Goal: Task Accomplishment & Management: Complete application form

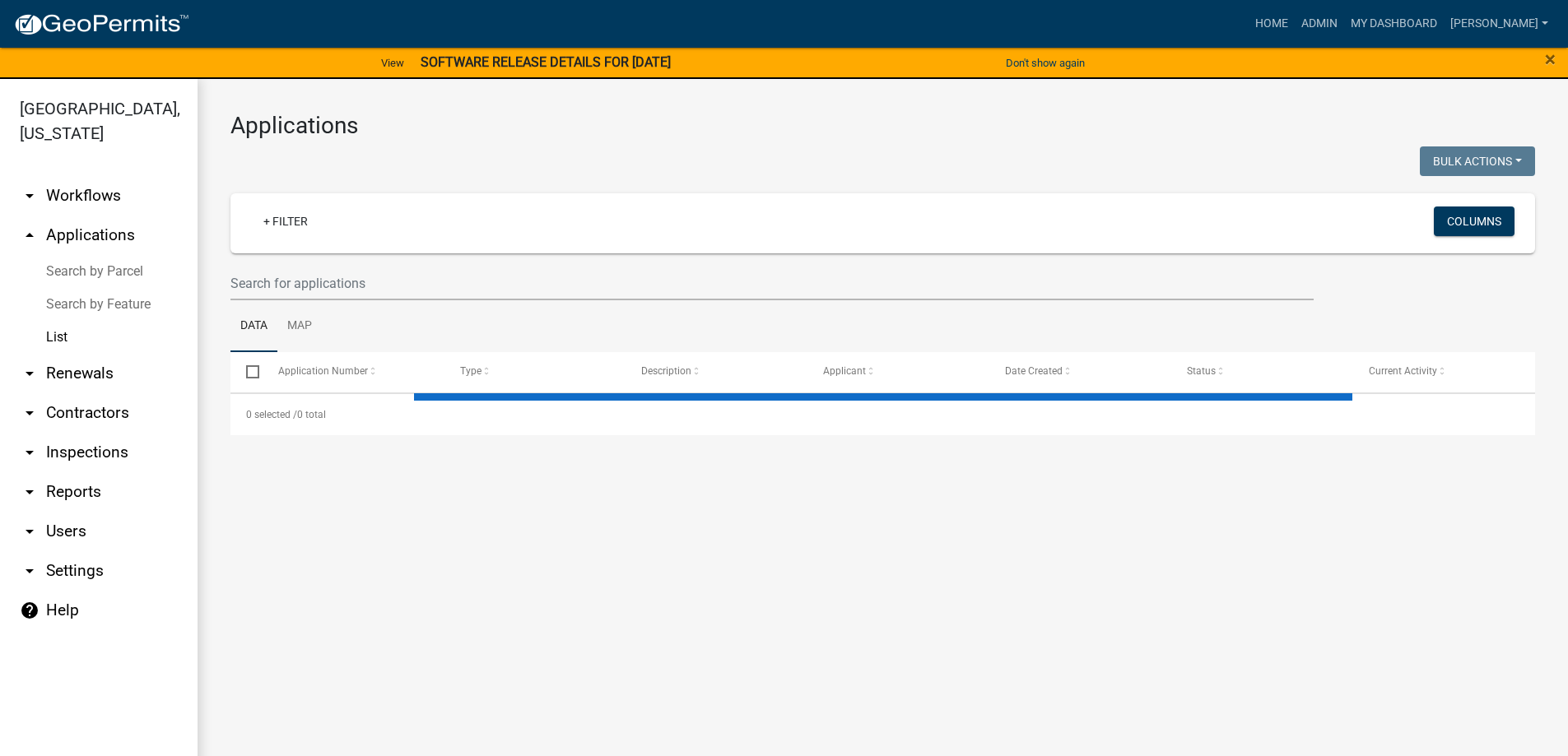
select select "3: 100"
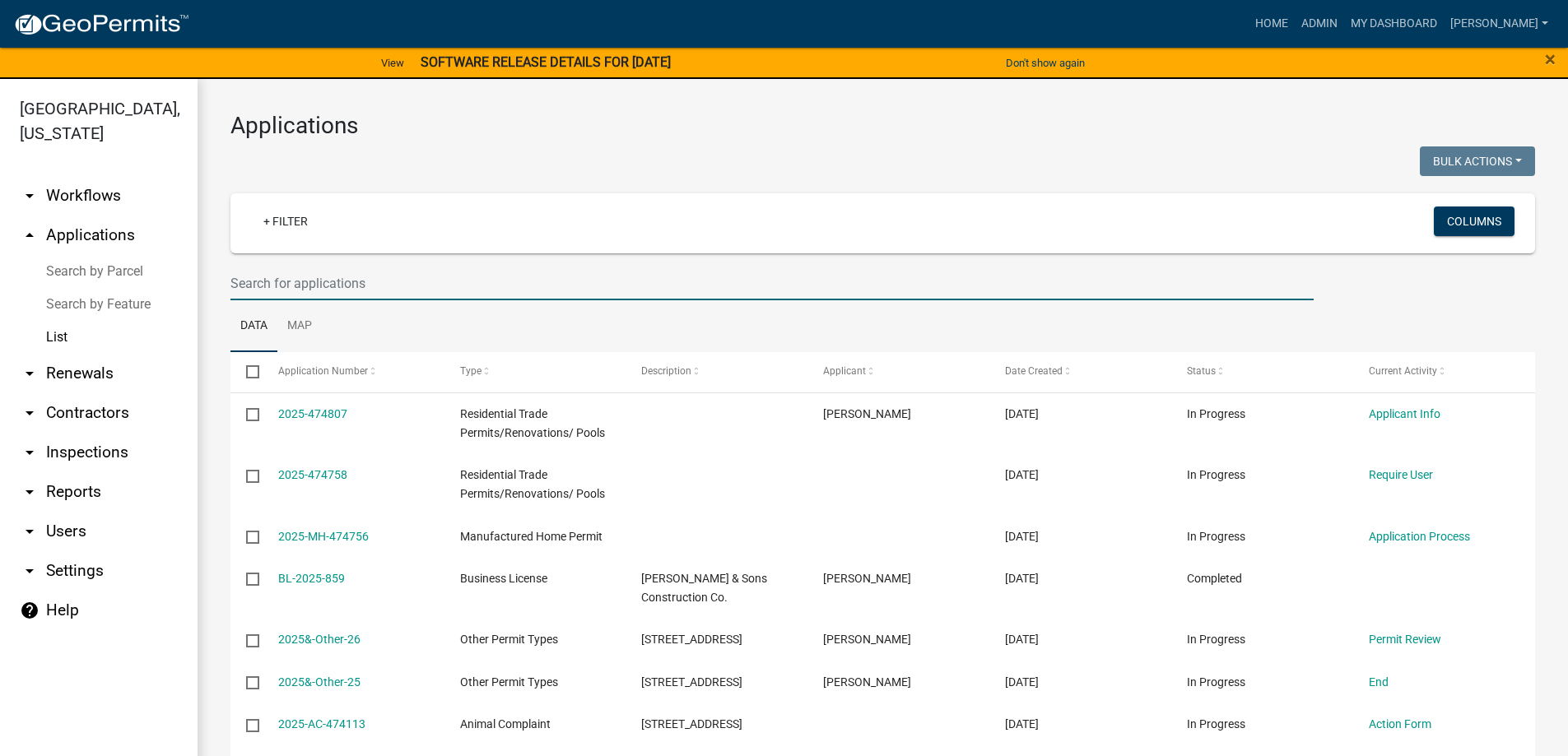
drag, startPoint x: 354, startPoint y: 271, endPoint x: 345, endPoint y: 284, distance: 15.8
click at [347, 282] on input "text" at bounding box center [772, 284] width 1083 height 34
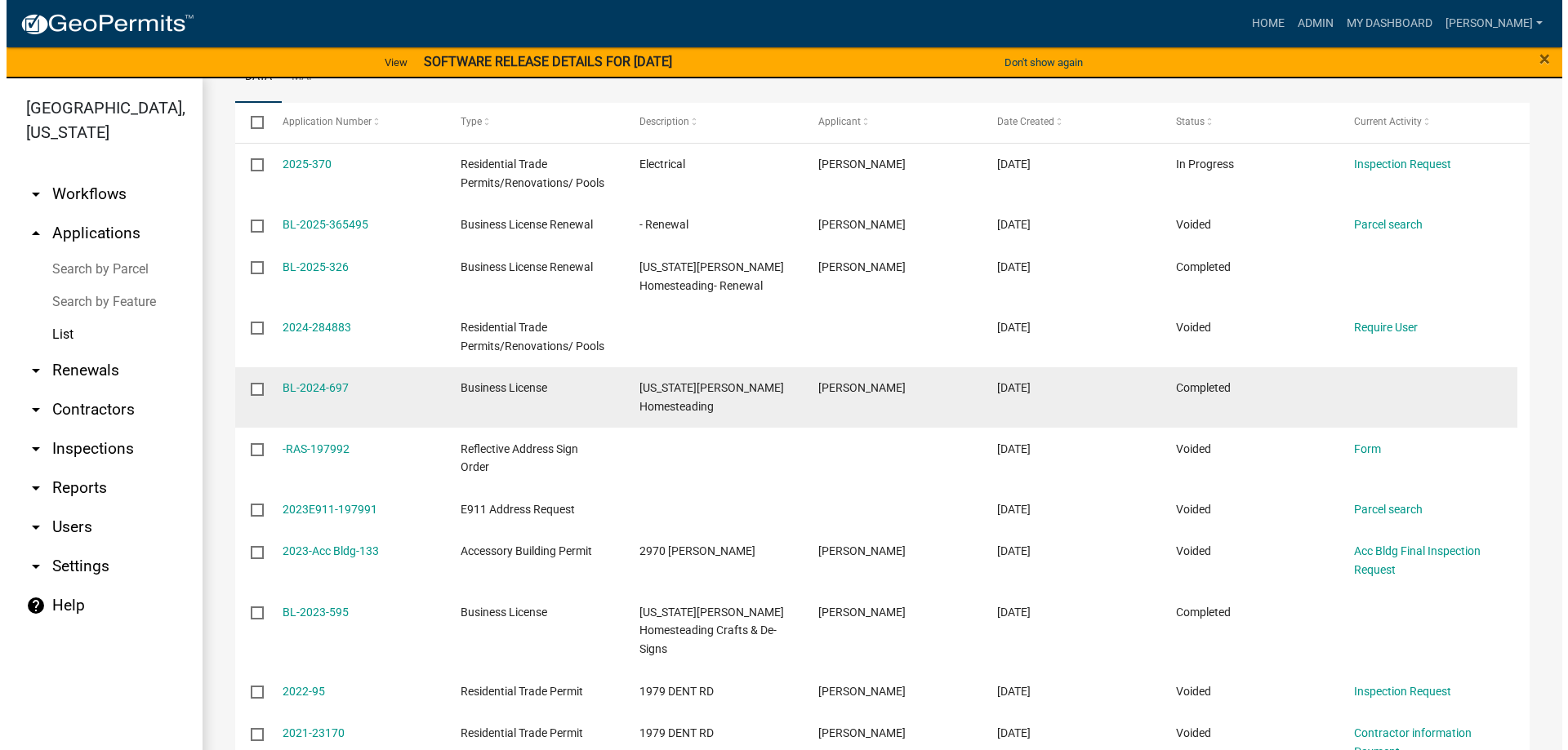
scroll to position [245, 0]
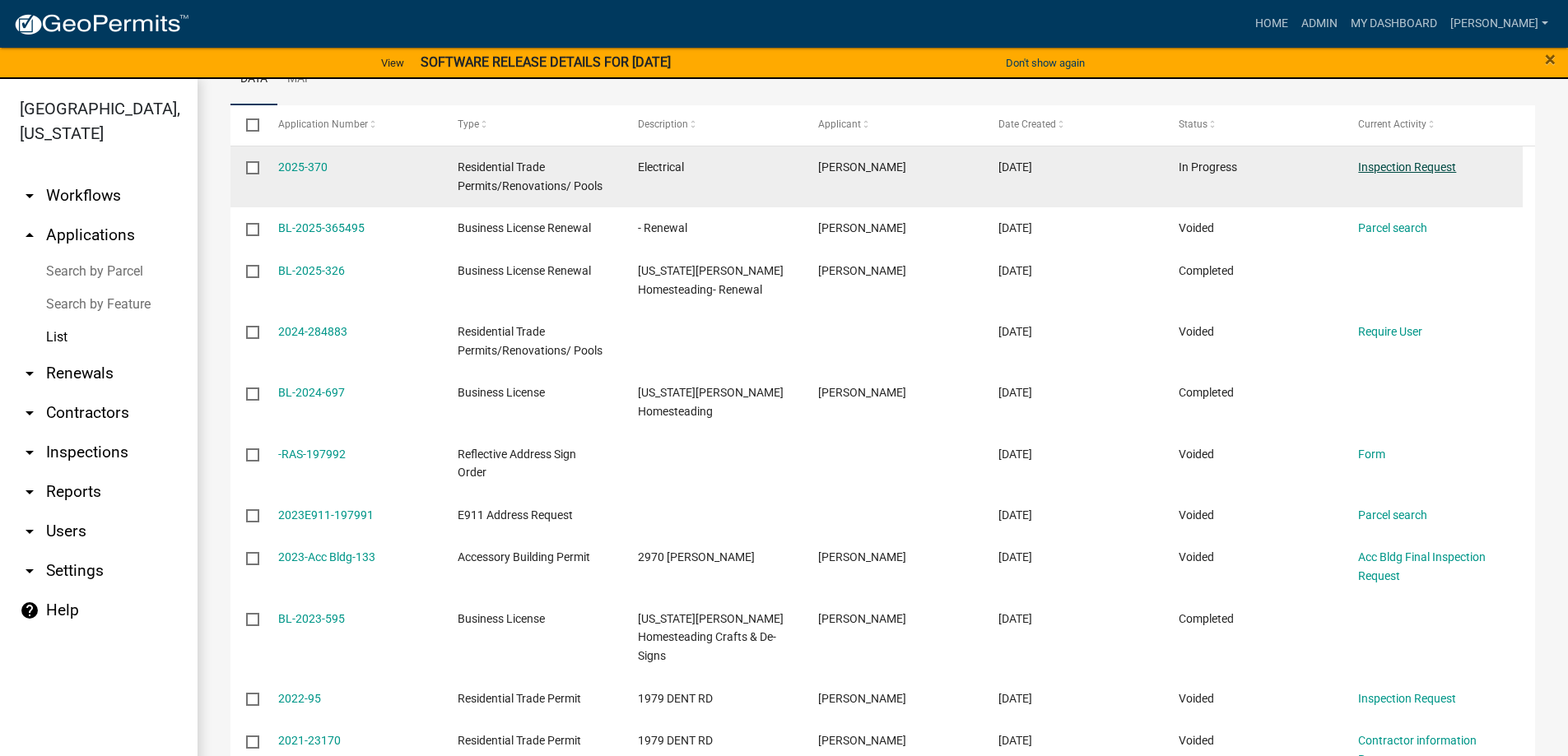
type input "1979"
click at [1400, 162] on link "Inspection Request" at bounding box center [1406, 166] width 98 height 13
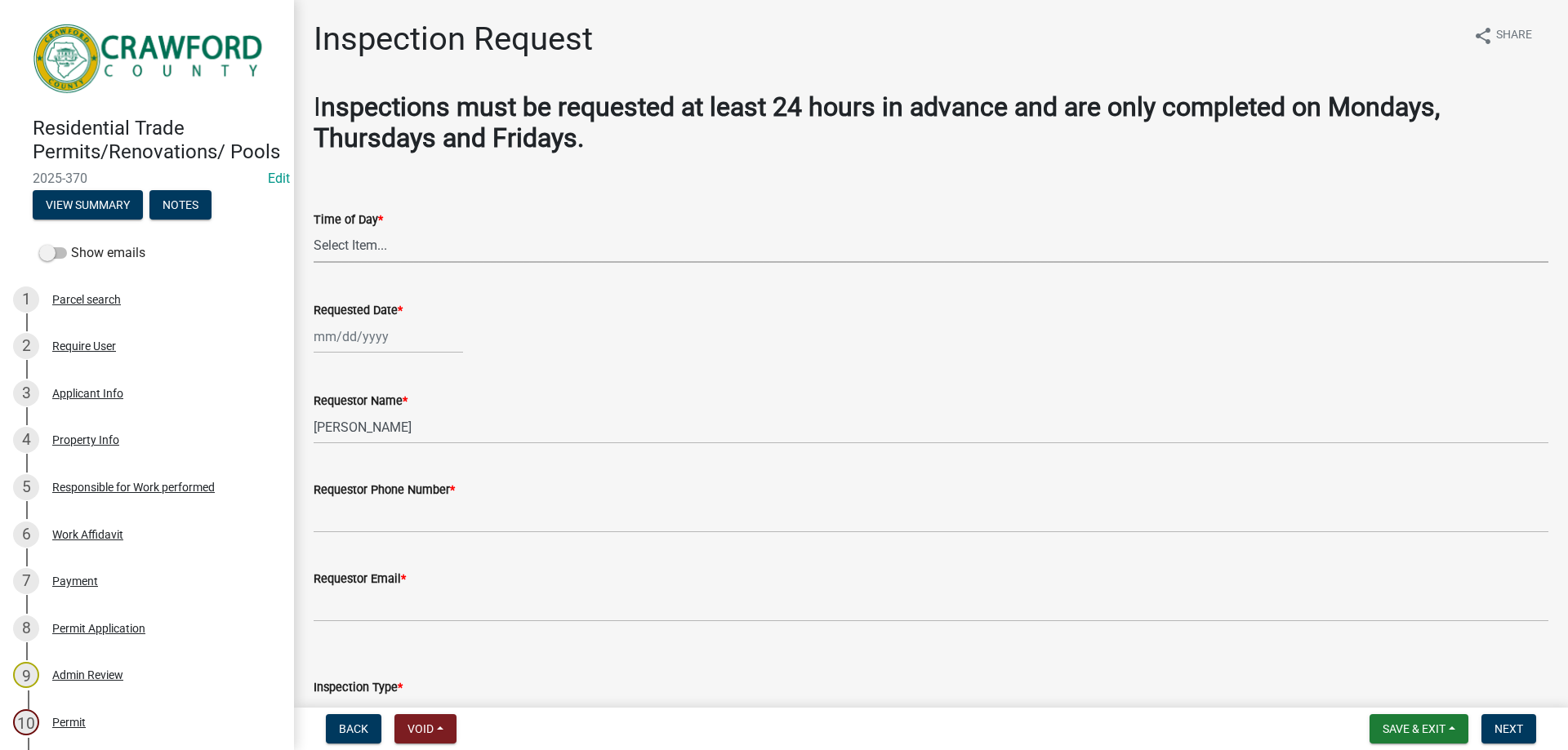
click at [386, 254] on select "Select Item... AM PM" at bounding box center [931, 246] width 1235 height 33
click at [314, 229] on select "Select Item... AM PM" at bounding box center [931, 246] width 1235 height 33
select select "589da946-7bc6-45e4-b77a-0ea44294630b"
click at [354, 331] on div at bounding box center [388, 336] width 149 height 33
select select "9"
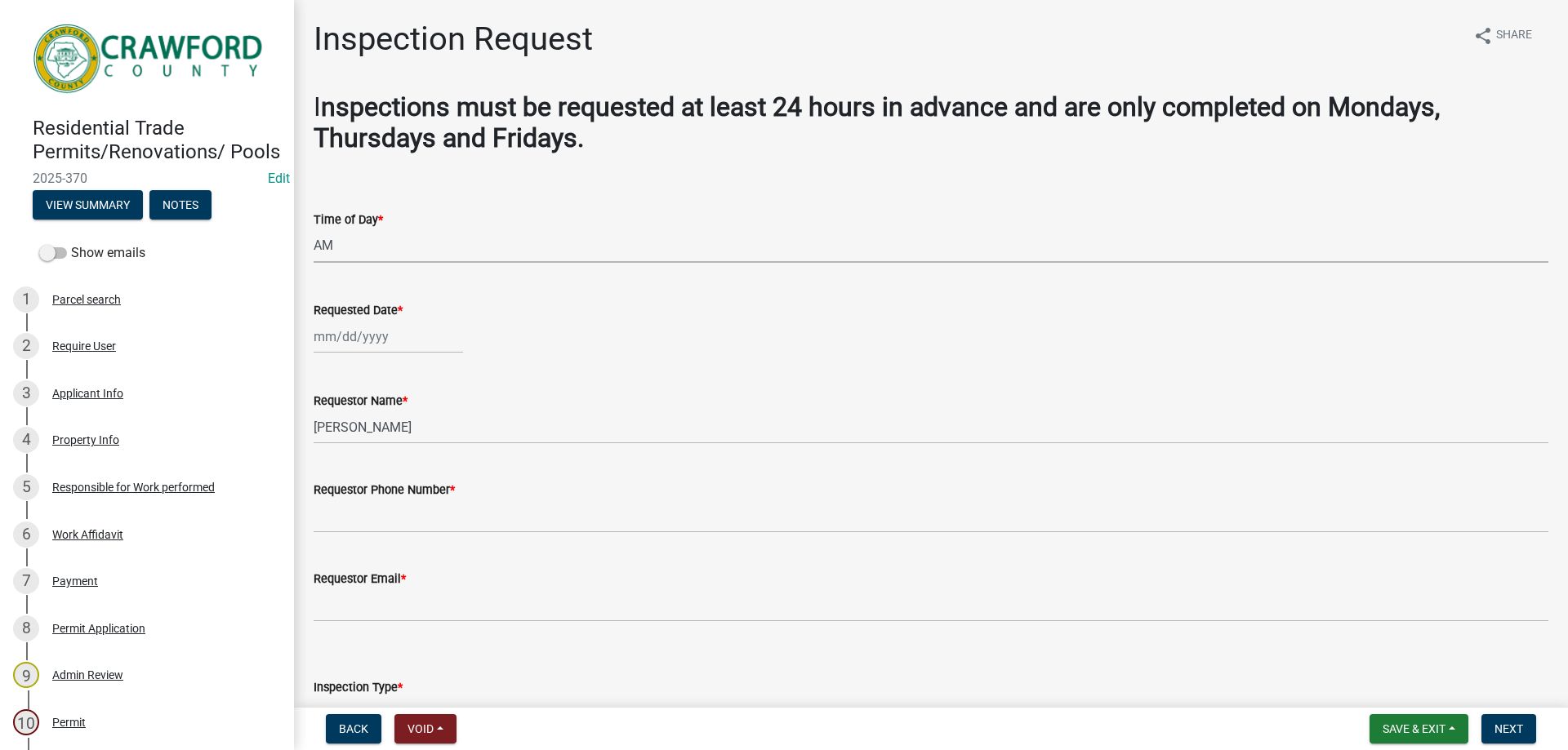
select select "2025"
click at [359, 448] on div "9" at bounding box center [356, 450] width 26 height 26
type input "[DATE]"
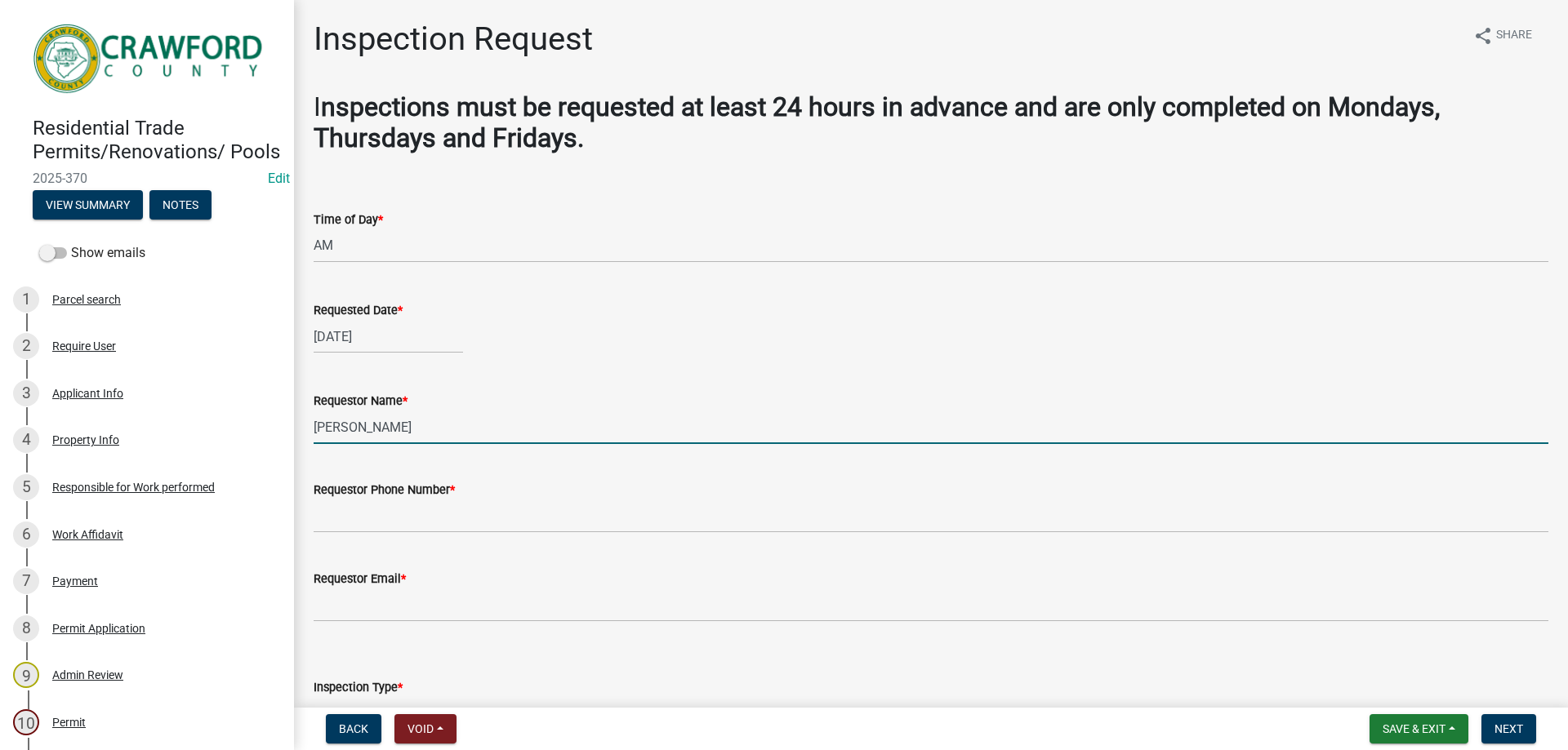
click at [383, 428] on input "[PERSON_NAME]" at bounding box center [931, 427] width 1235 height 33
drag, startPoint x: 406, startPoint y: 428, endPoint x: 213, endPoint y: 407, distance: 194.1
click at [234, 419] on div "Residential Trade Permits/Renovations/ Pools 2025-370 Edit View Summary Notes S…" at bounding box center [784, 375] width 1568 height 750
type input ";"
type input "[PERSON_NAME]"
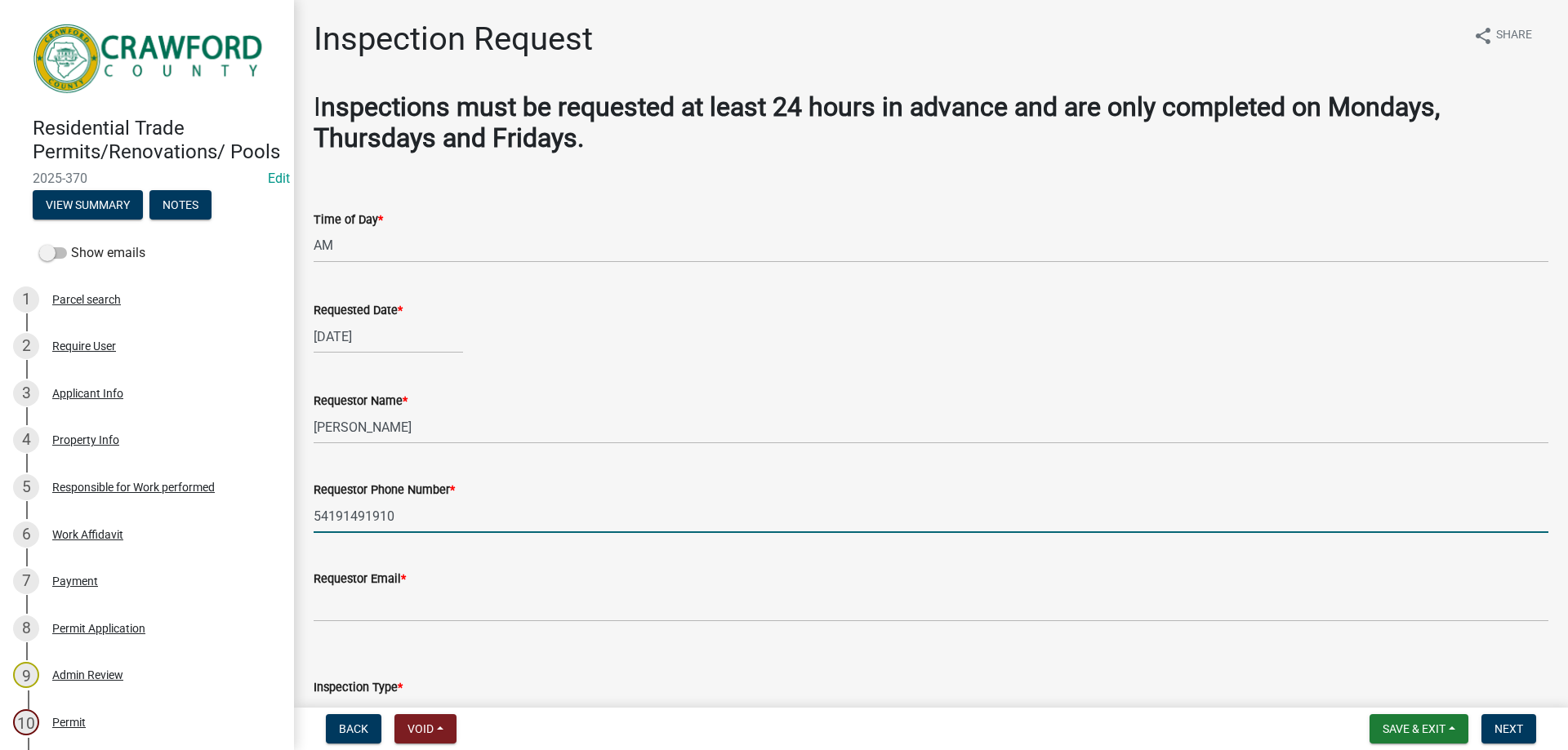
click at [383, 518] on input "54191491910" at bounding box center [931, 517] width 1235 height 33
type input "5419149190"
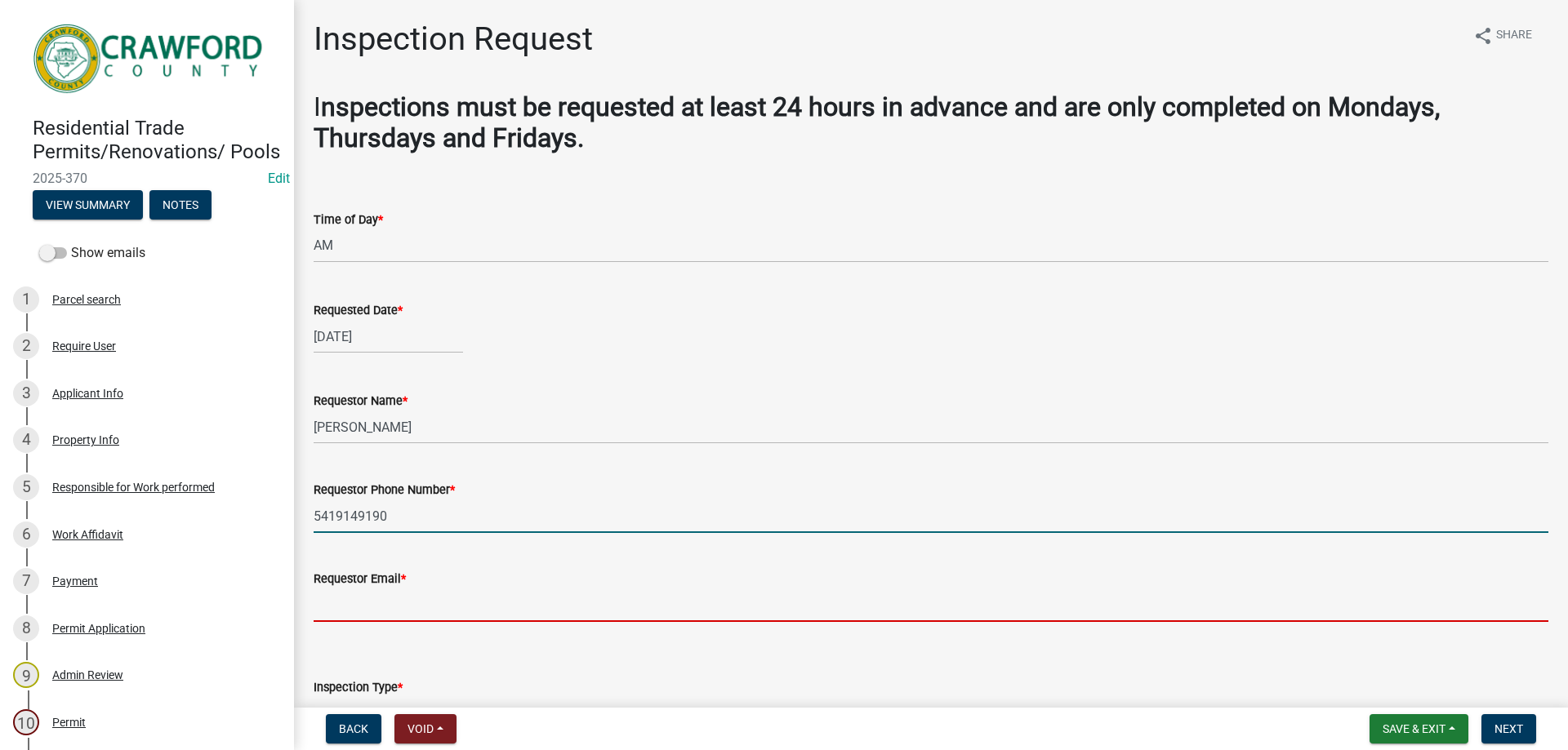
click at [326, 596] on input "Requestor Email *" at bounding box center [931, 606] width 1235 height 33
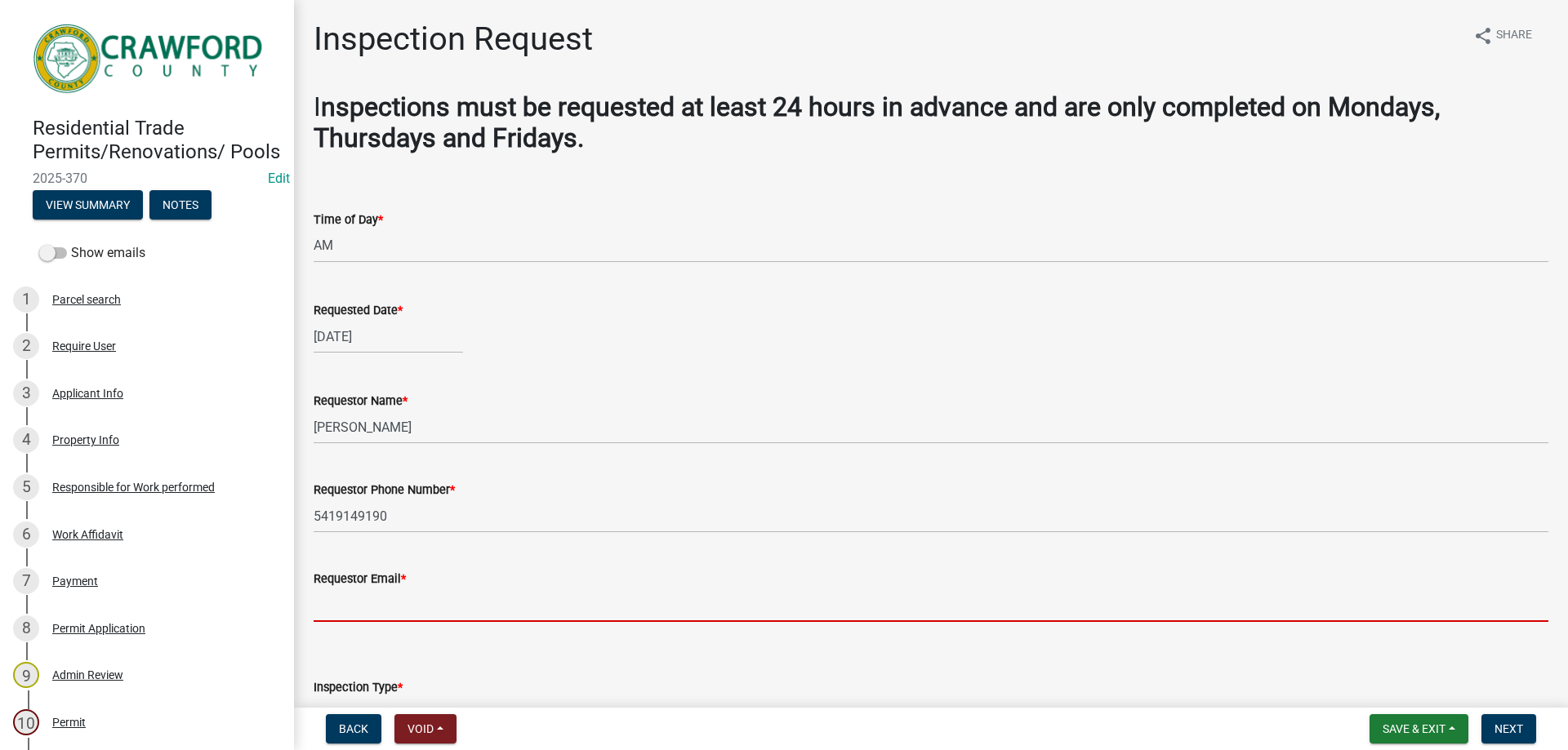
type input "[EMAIL_ADDRESS][DOMAIN_NAME]"
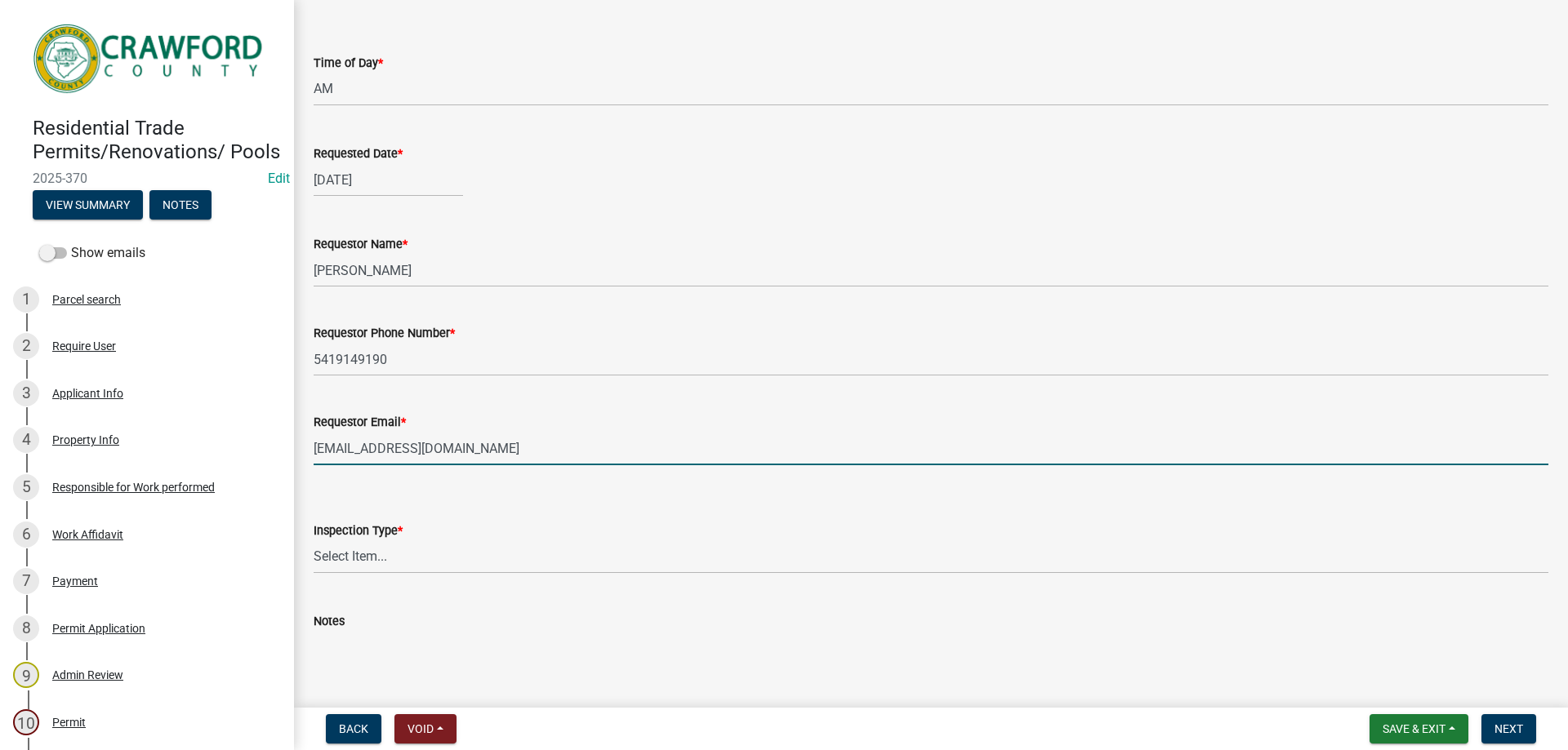
scroll to position [164, 0]
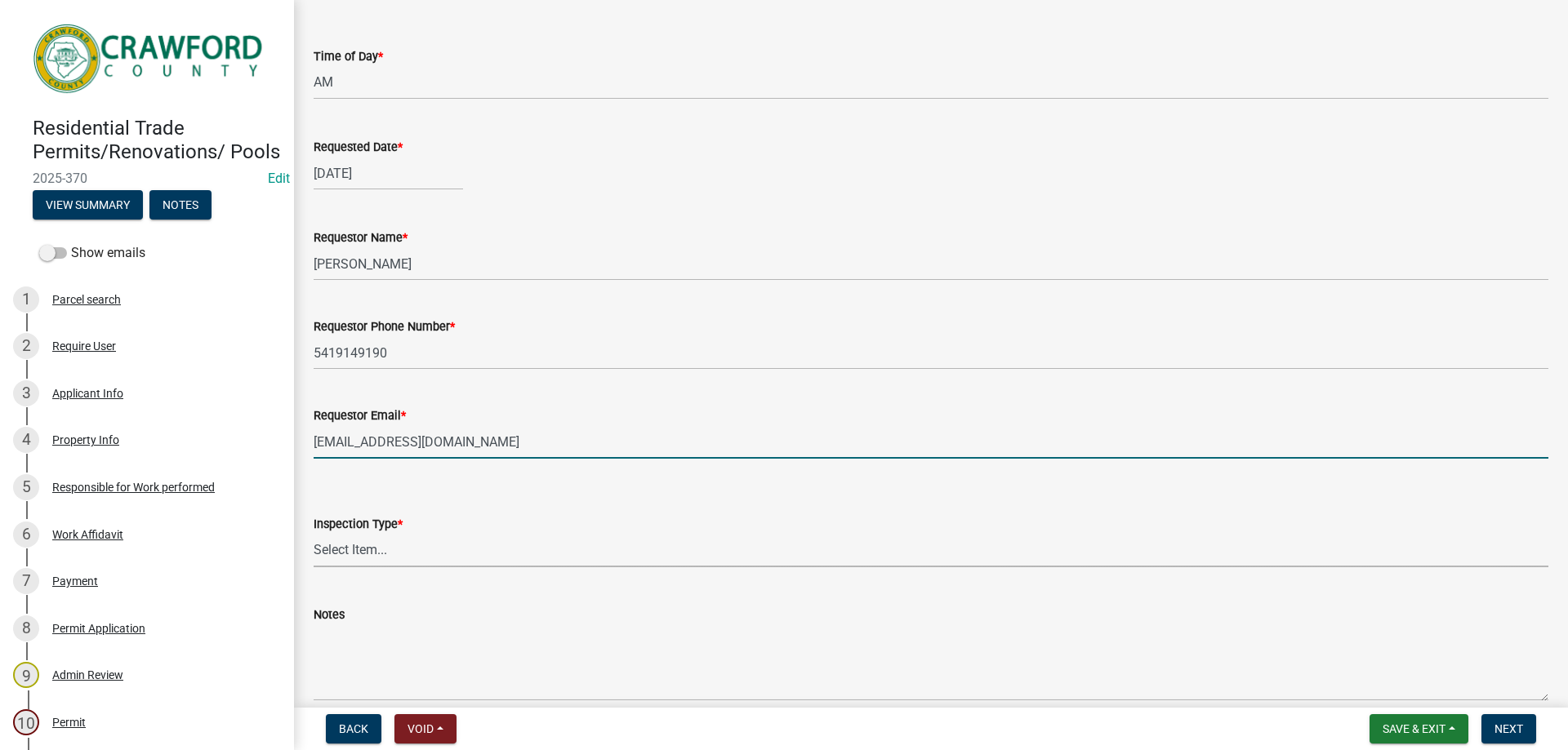
click at [400, 566] on select "Select Item... Temporary Pole Panel Swap Out Rough-In Final" at bounding box center [931, 551] width 1235 height 33
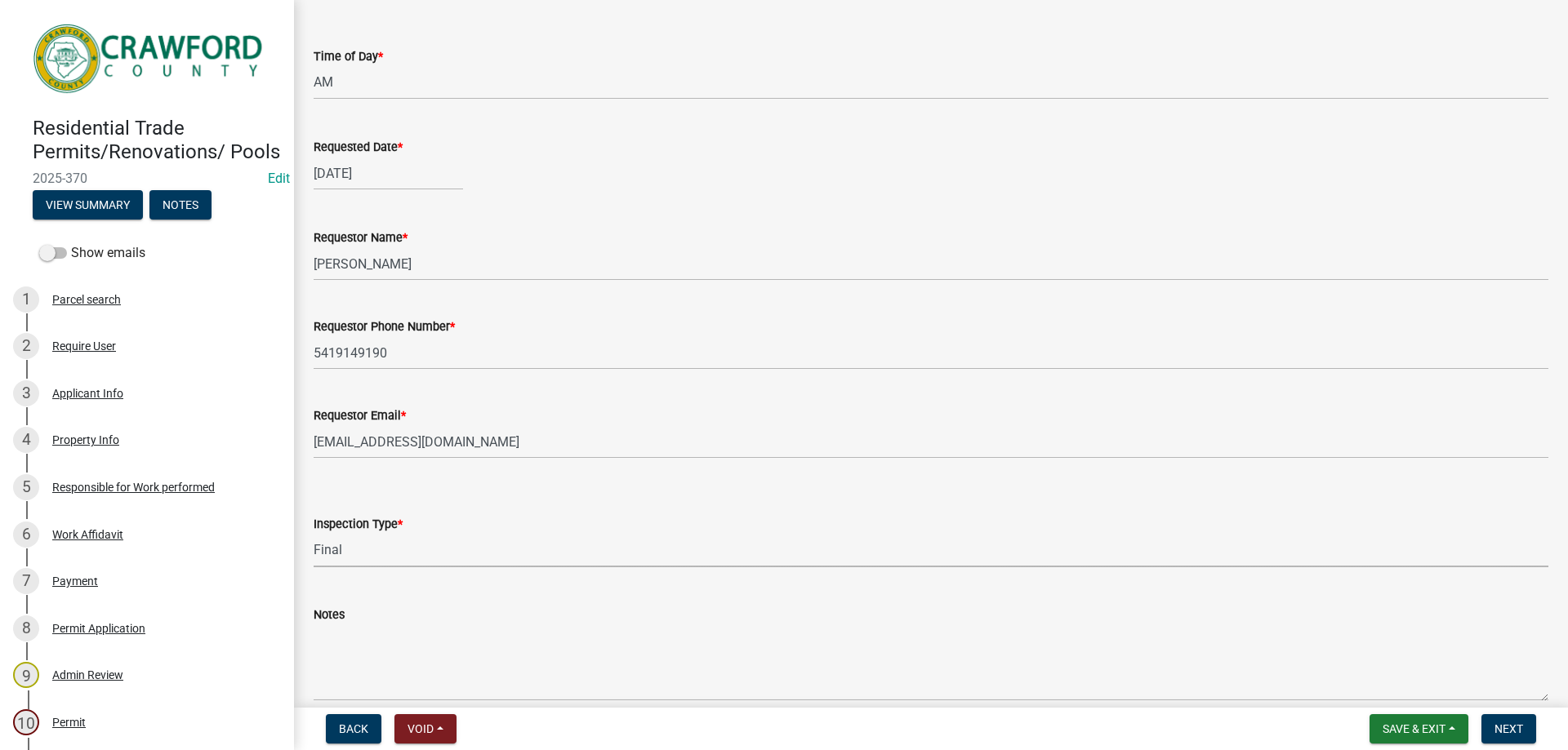
click at [314, 534] on select "Select Item... Temporary Pole Panel Swap Out Rough-In Final" at bounding box center [931, 551] width 1235 height 33
select select "b909b86d-7306-4b8a-b2fb-c484542db9d4"
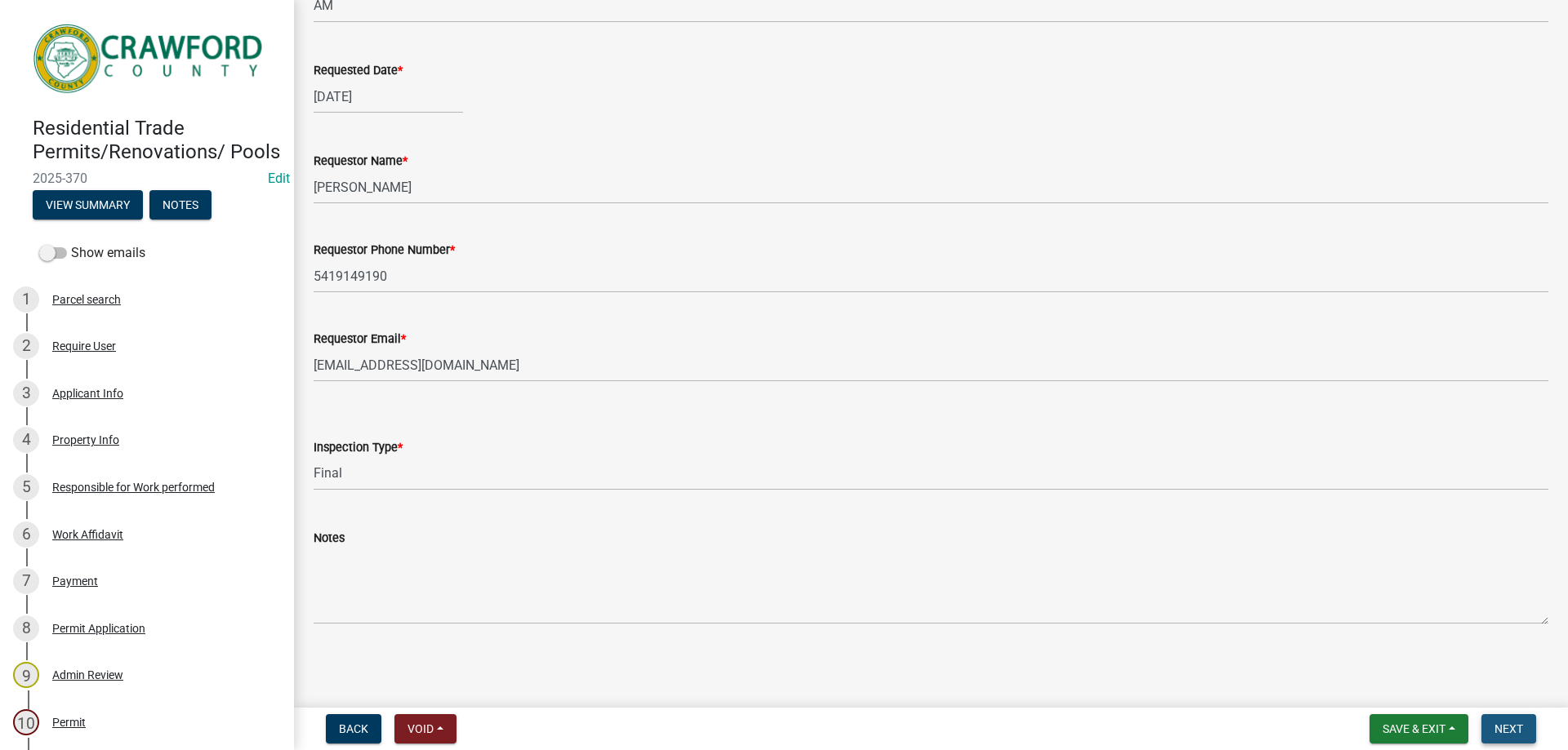
click at [1500, 720] on button "Next" at bounding box center [1509, 729] width 55 height 29
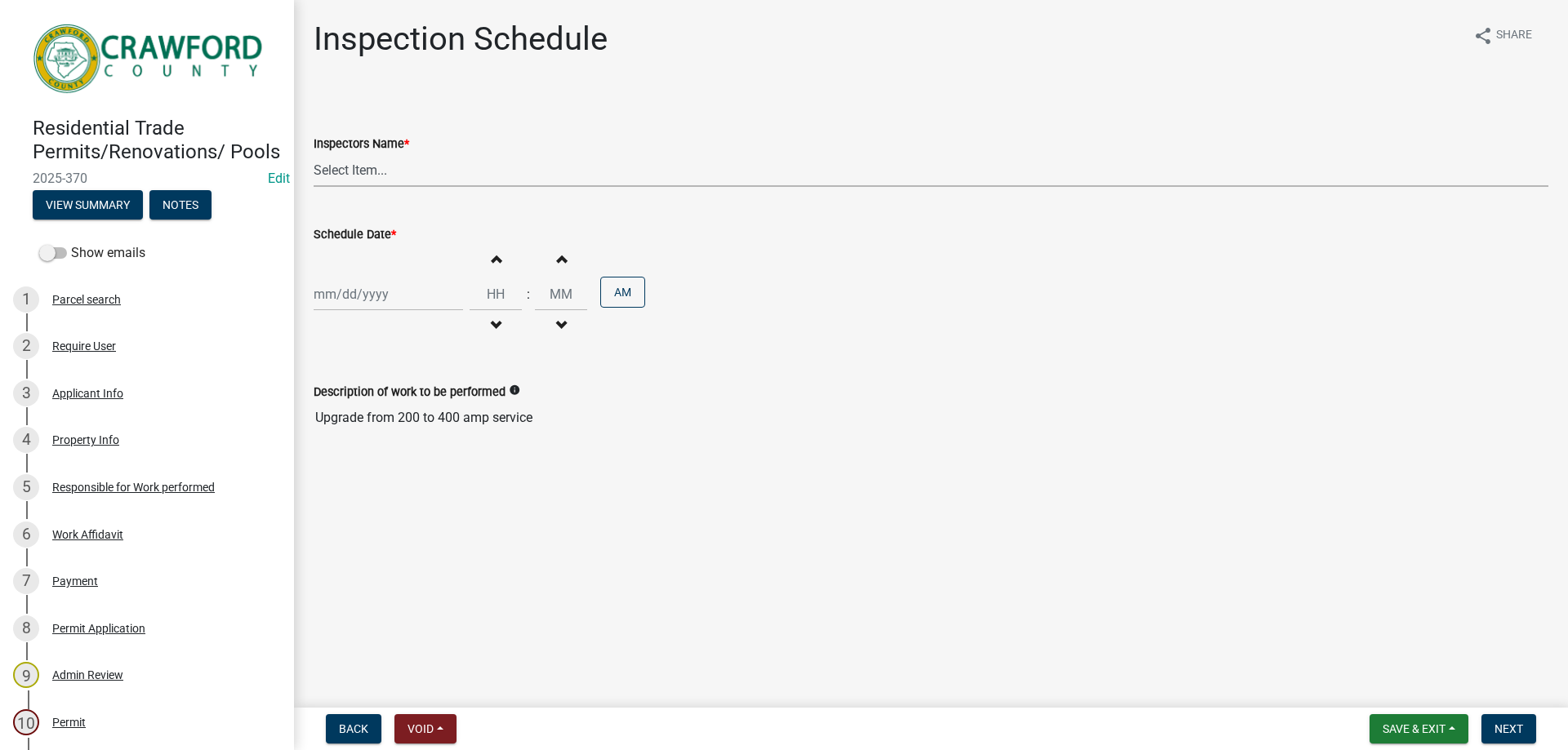
click at [336, 164] on select "Select Item... [PERSON_NAME].[PERSON_NAME] ([PERSON_NAME] ) TT_Administrator ([…" at bounding box center [931, 171] width 1235 height 33
select select "a844a88f-ba44-4800-9e08-05e10520dbf6"
click at [314, 154] on select "Select Item... [PERSON_NAME].[PERSON_NAME] ([PERSON_NAME] ) TT_Administrator ([…" at bounding box center [931, 171] width 1235 height 33
click at [374, 293] on div at bounding box center [388, 294] width 149 height 33
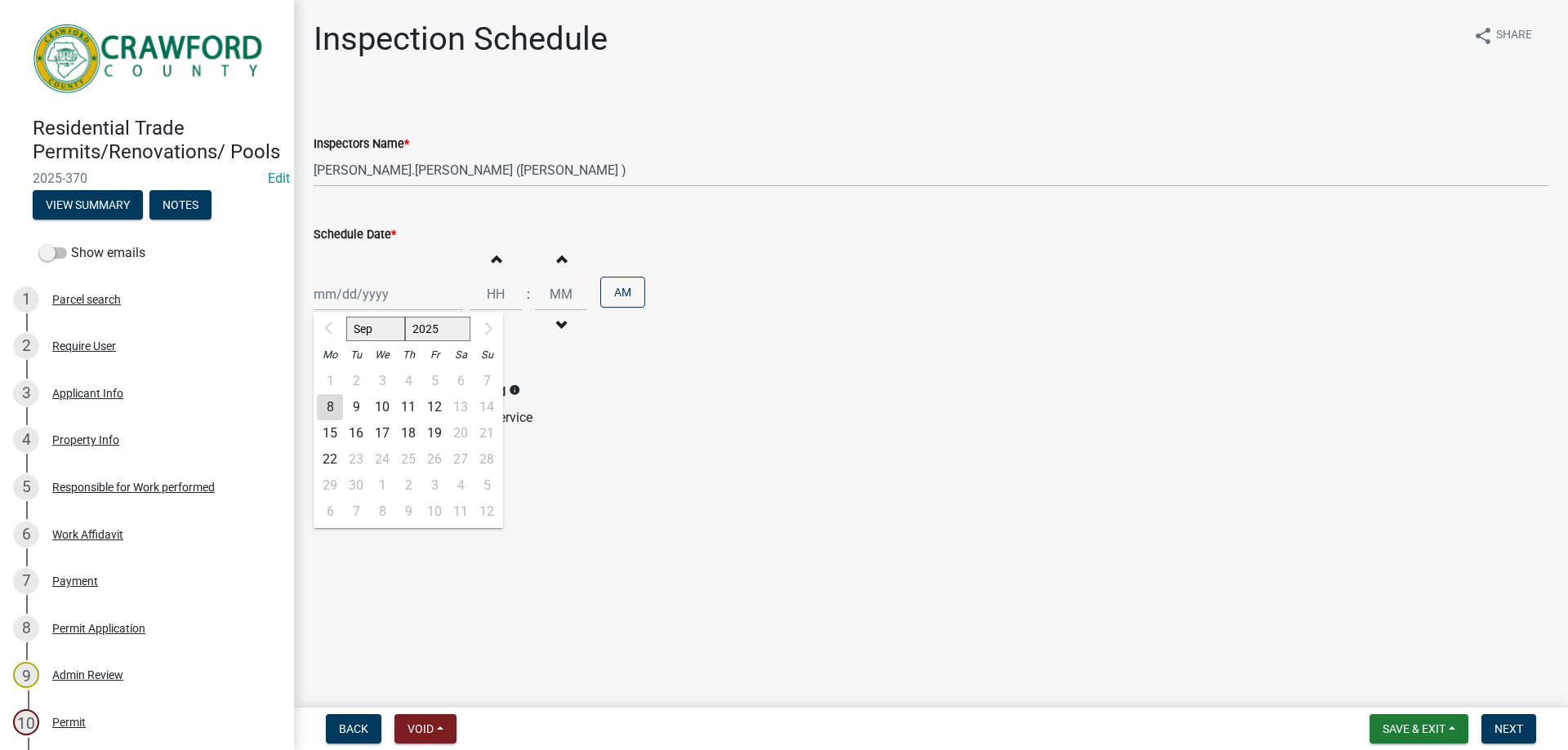
click at [353, 406] on div "9" at bounding box center [356, 407] width 26 height 26
type input "[DATE]"
click at [491, 272] on button "Increment hours" at bounding box center [495, 259] width 34 height 29
type input "01"
type input "00"
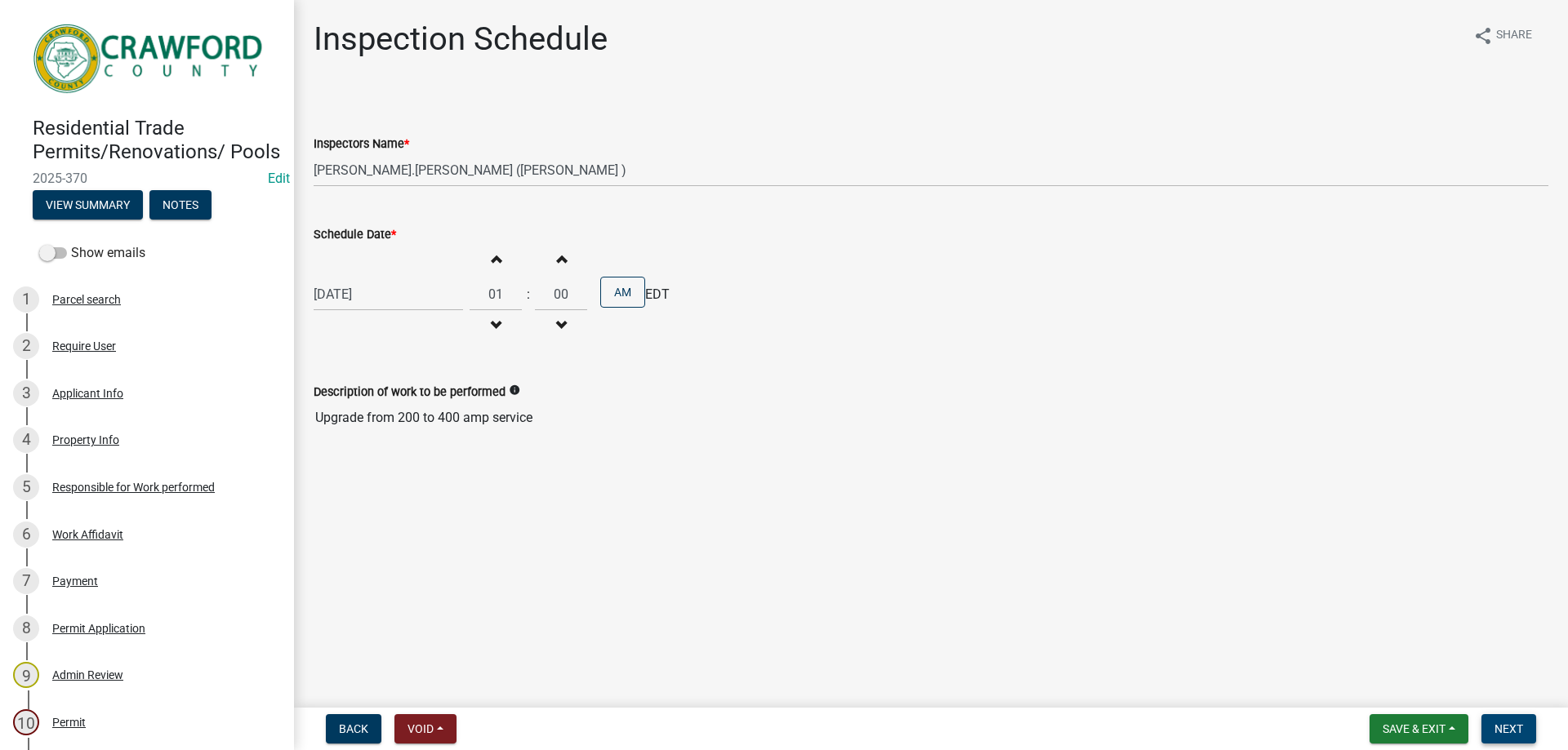
click at [1522, 730] on span "Next" at bounding box center [1508, 728] width 28 height 13
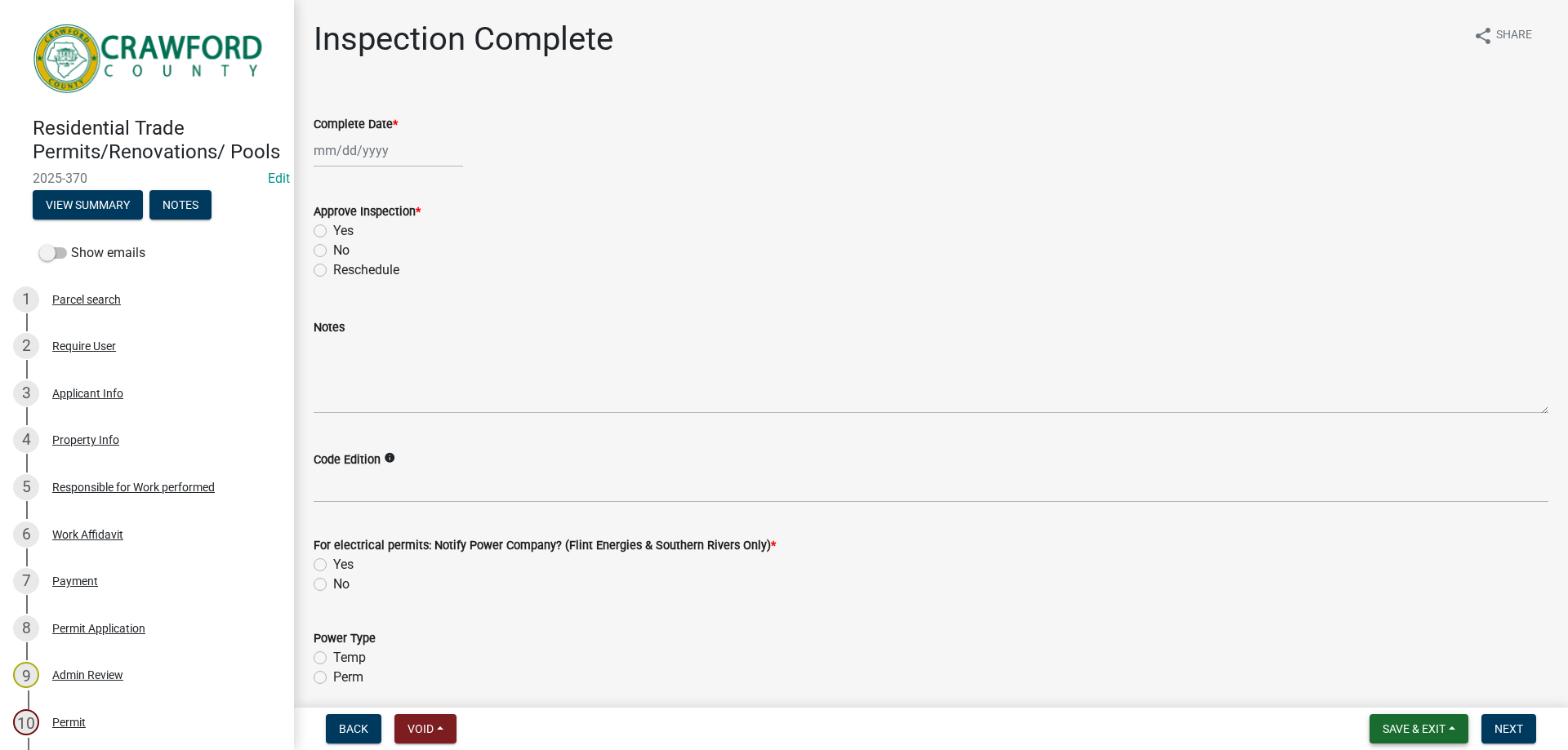
click at [1395, 725] on span "Save & Exit" at bounding box center [1414, 728] width 63 height 13
click at [1396, 687] on button "Save & Exit" at bounding box center [1402, 686] width 130 height 39
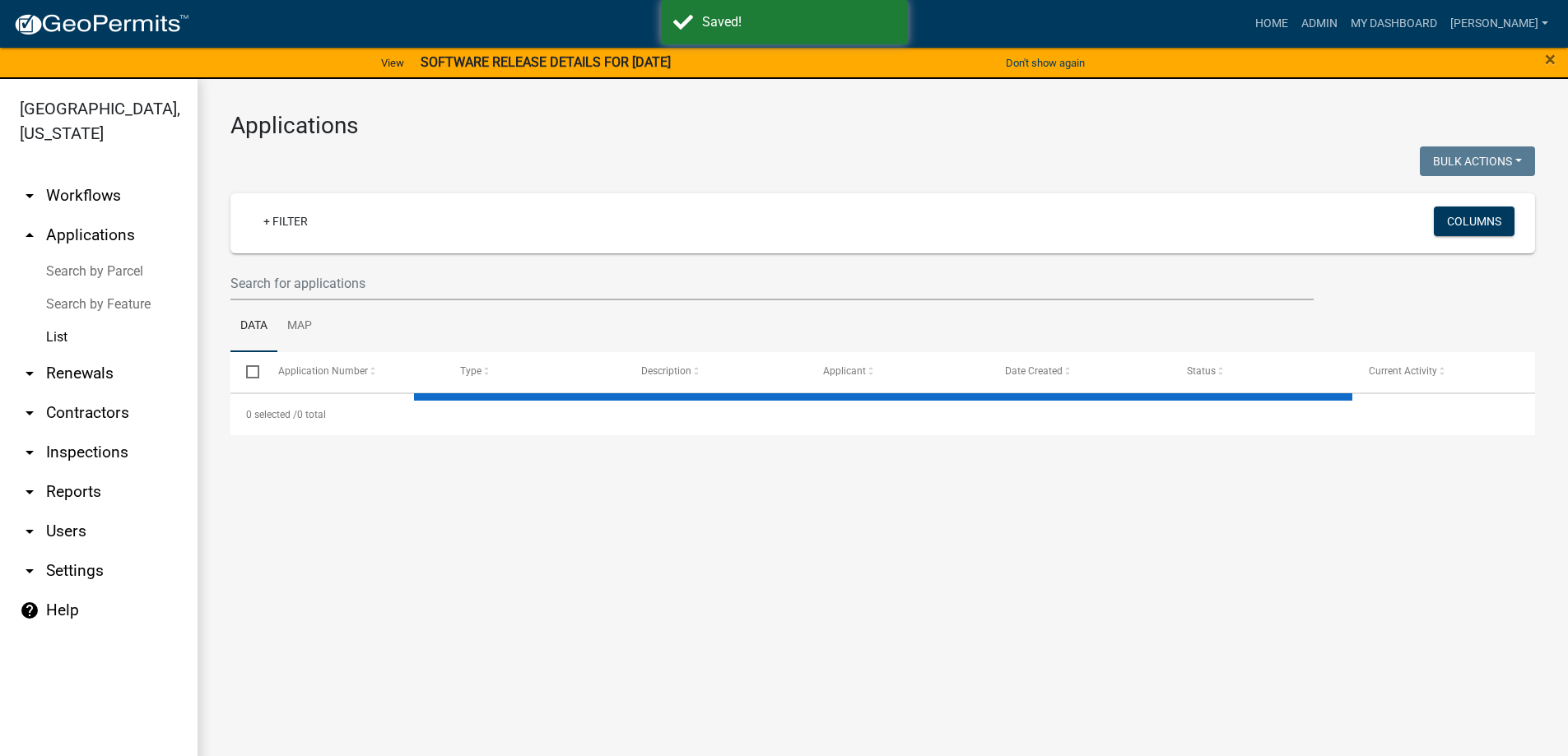
select select "3: 100"
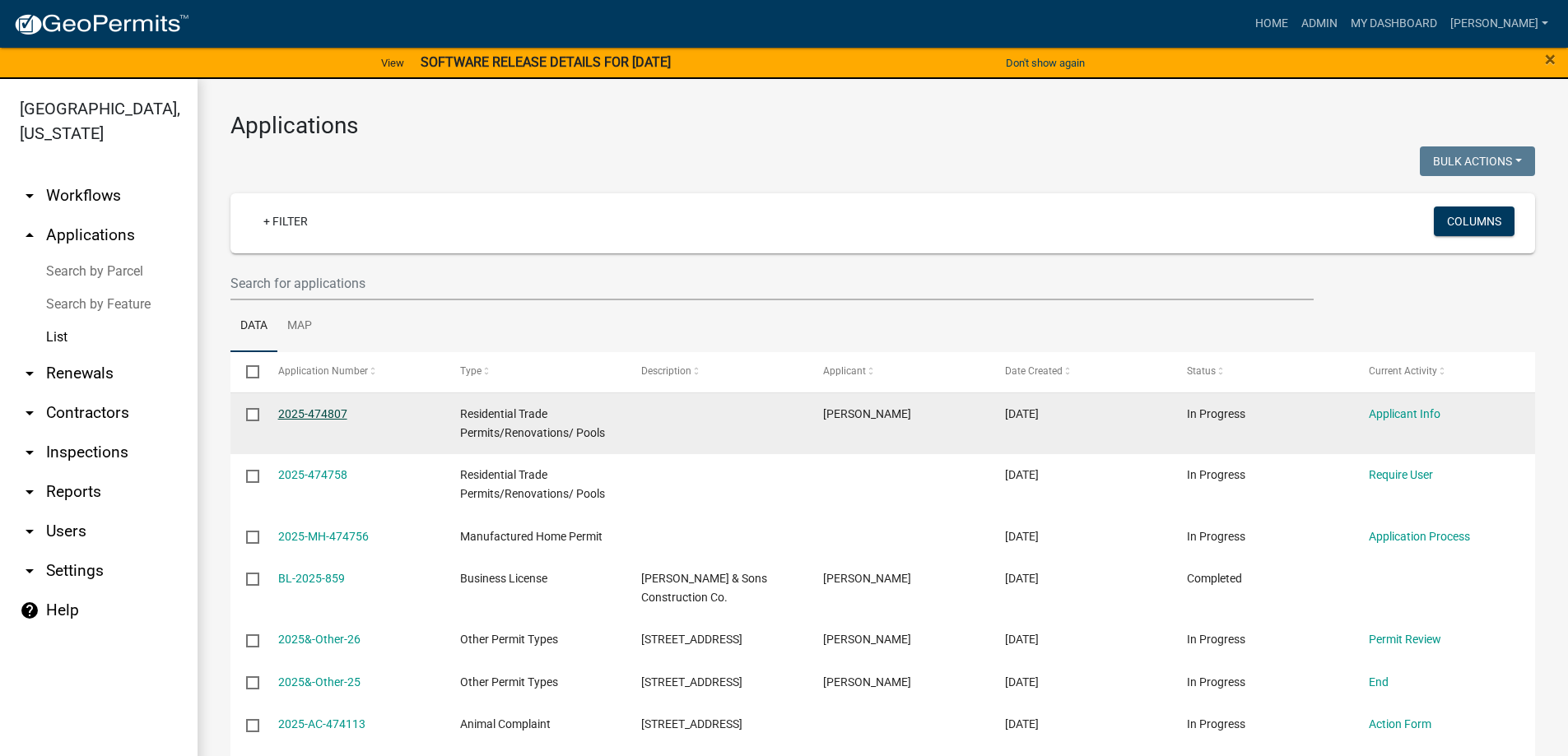
click at [339, 414] on link "2025-474807" at bounding box center [313, 413] width 69 height 13
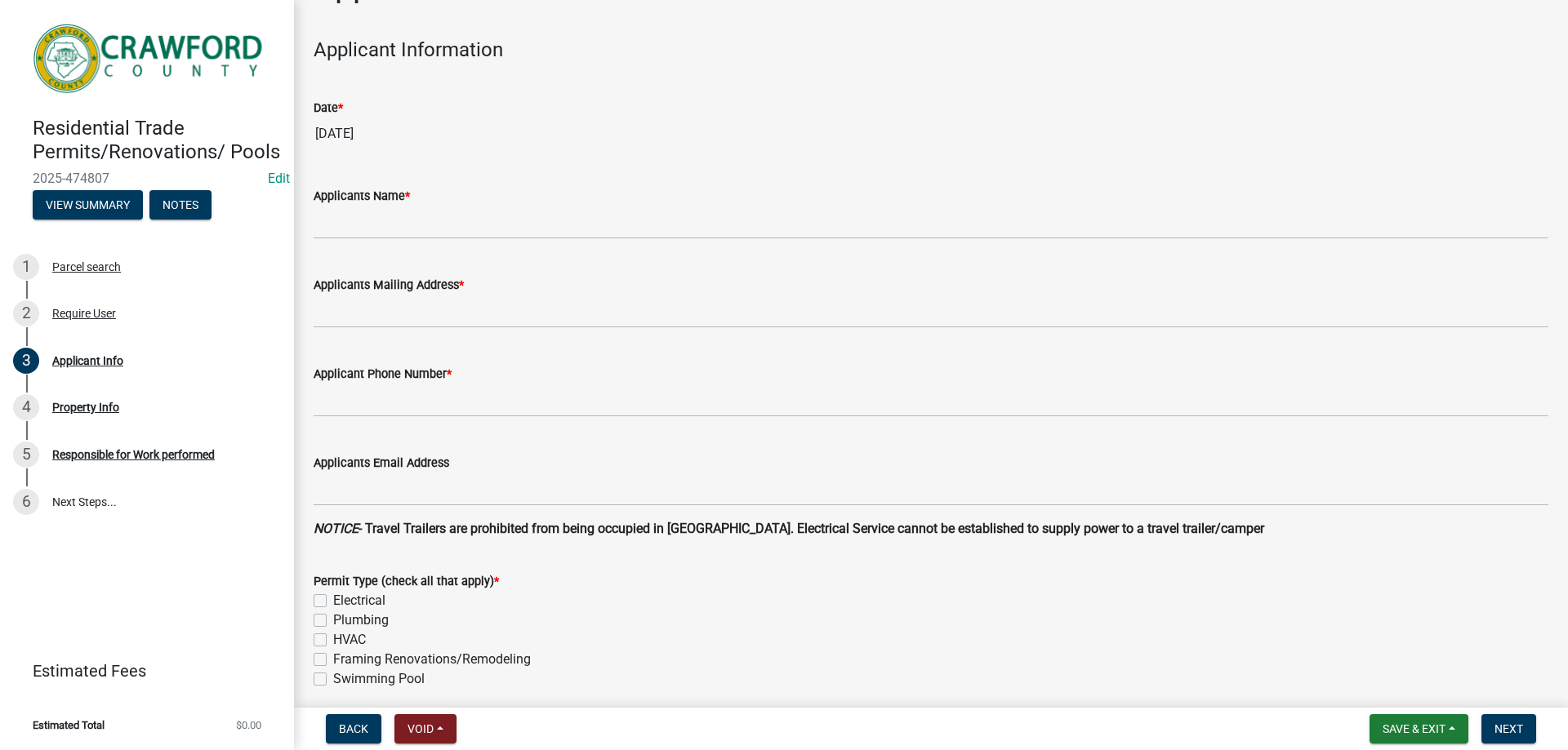
scroll to position [81, 0]
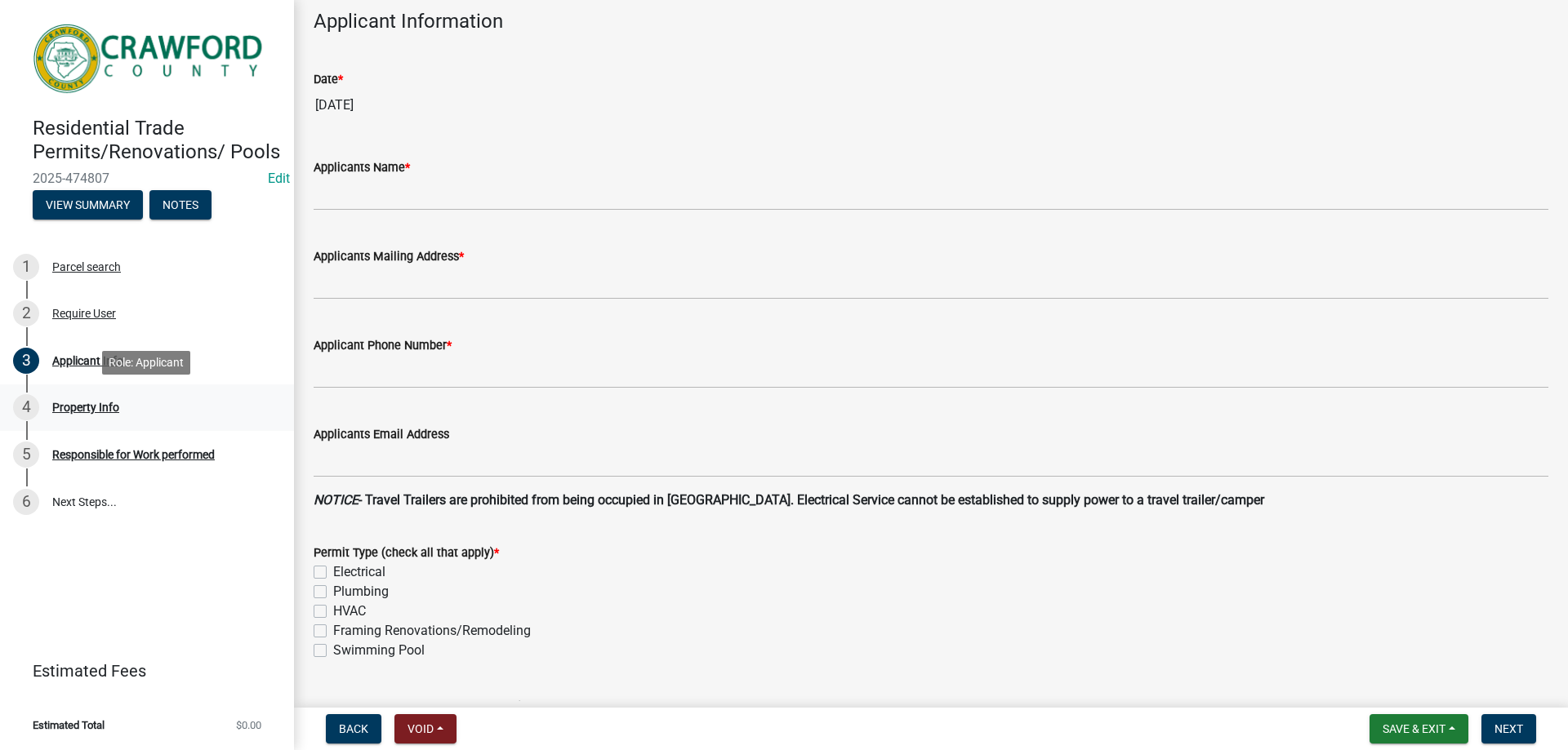
click at [95, 408] on div "Property Info" at bounding box center [85, 408] width 67 height 12
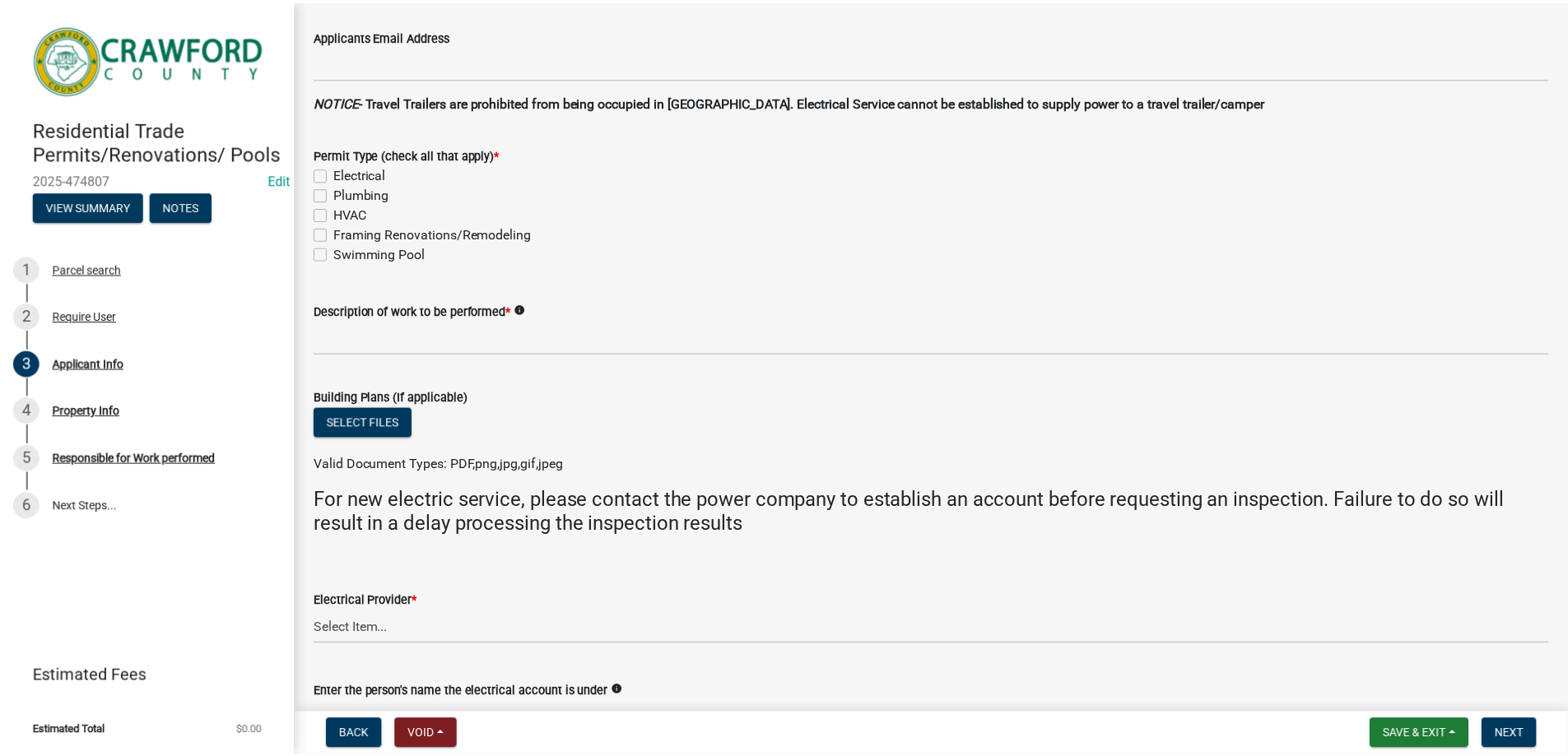
scroll to position [494, 0]
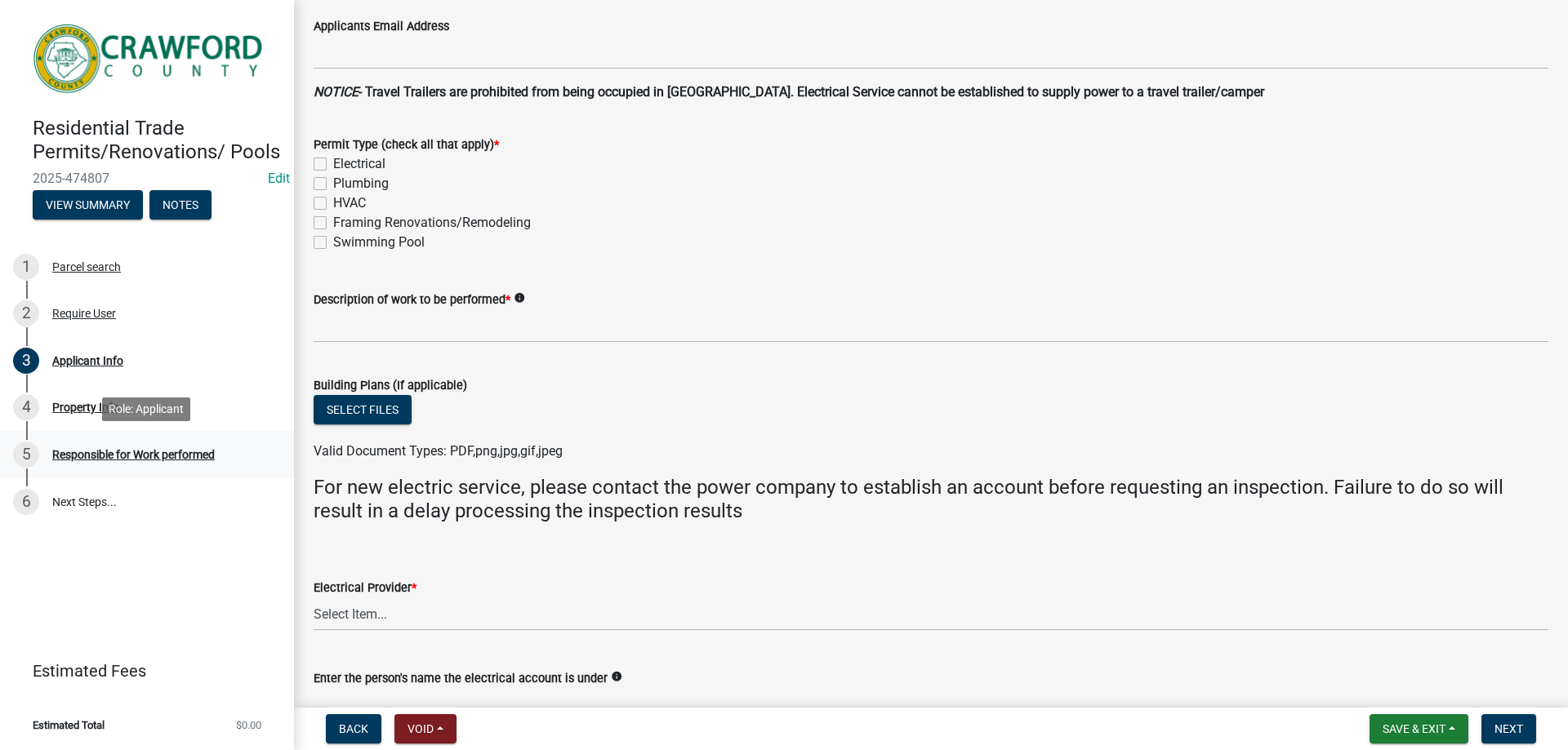
click at [226, 438] on link "5 Responsible for Work performed" at bounding box center [147, 455] width 294 height 47
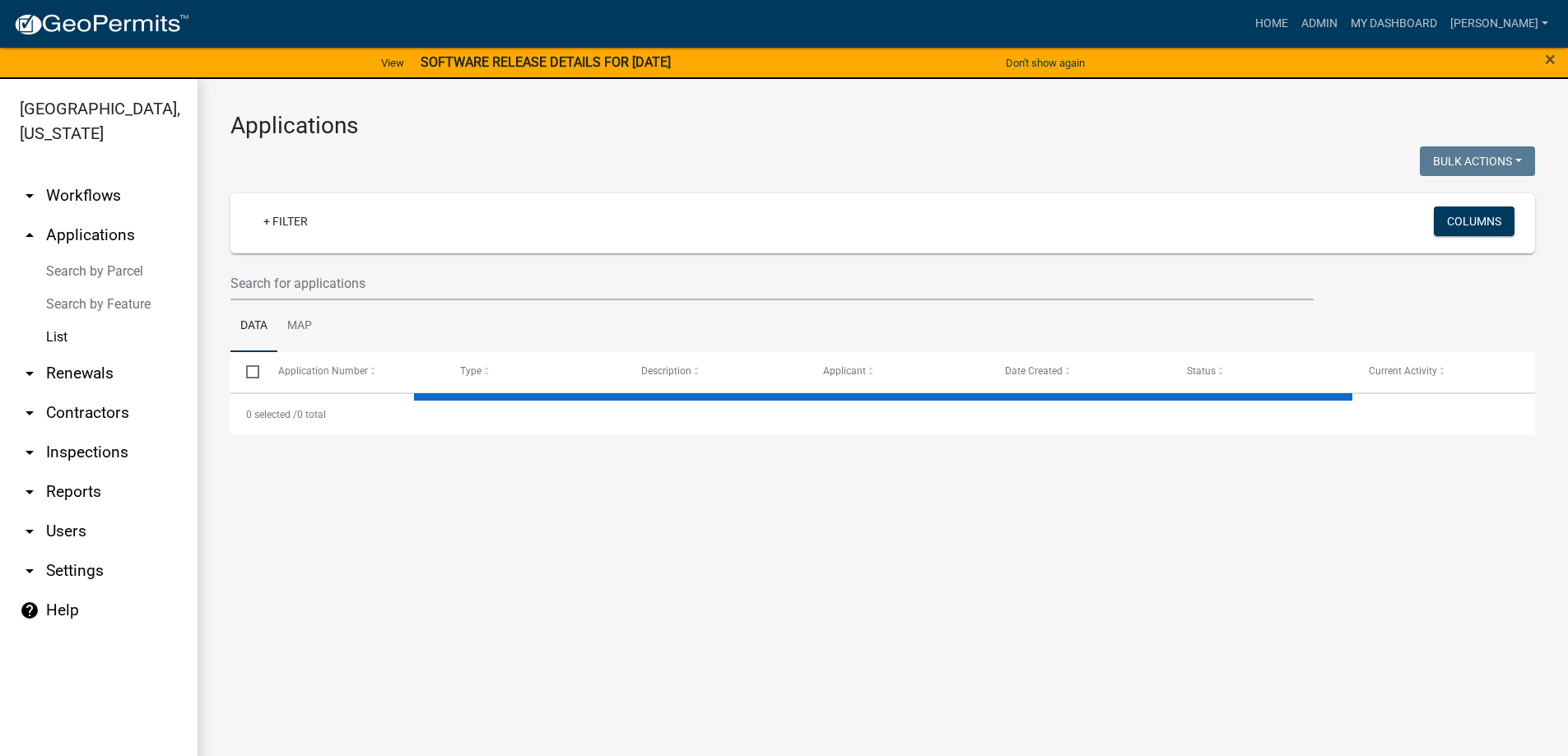
select select "3: 100"
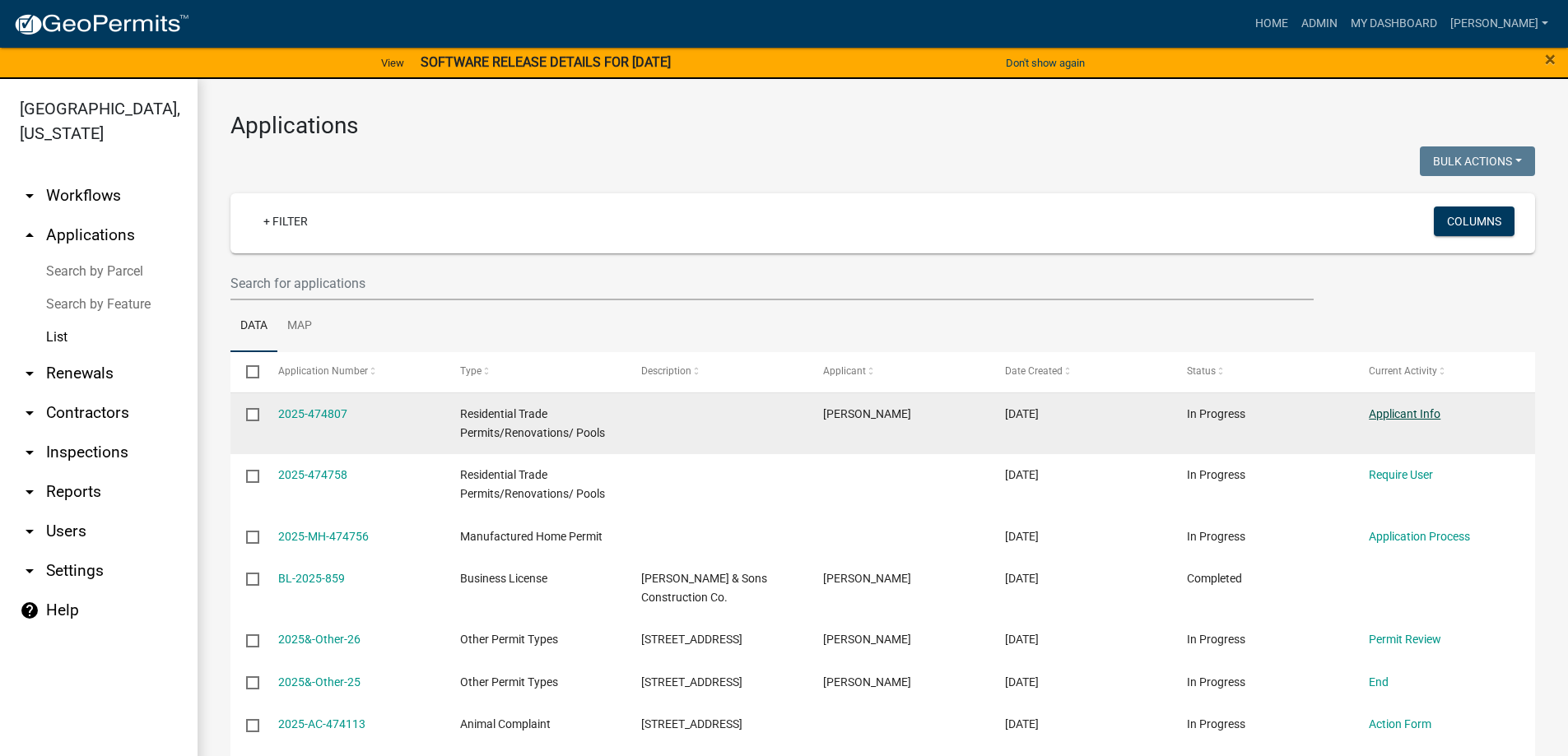
click at [1395, 419] on link "Applicant Info" at bounding box center [1404, 413] width 71 height 13
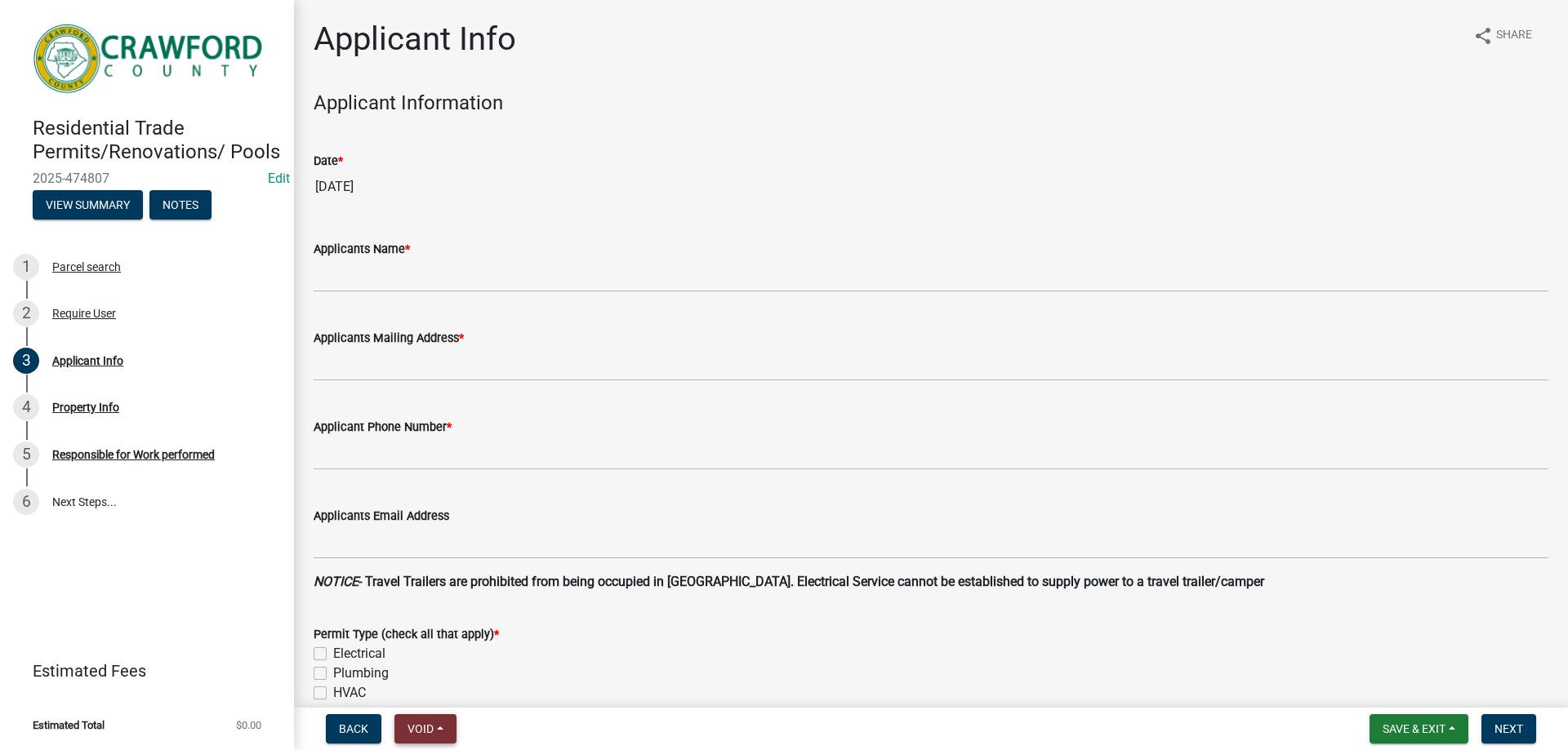
click at [419, 726] on span "Void" at bounding box center [421, 728] width 26 height 13
click at [455, 699] on button "Void" at bounding box center [459, 686] width 130 height 39
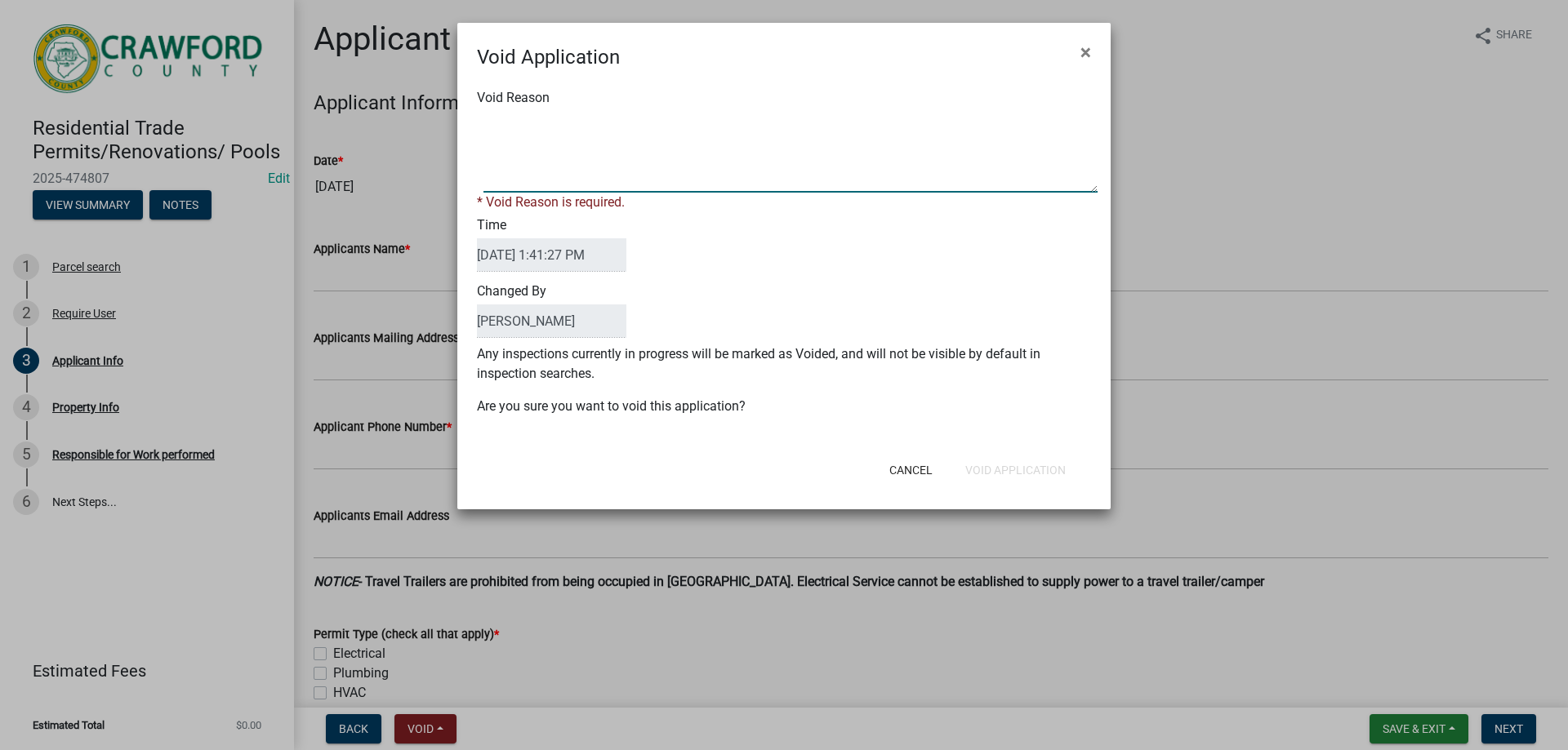
click at [569, 183] on textarea "Void Reason" at bounding box center [790, 151] width 614 height 81
type textarea "not needed"
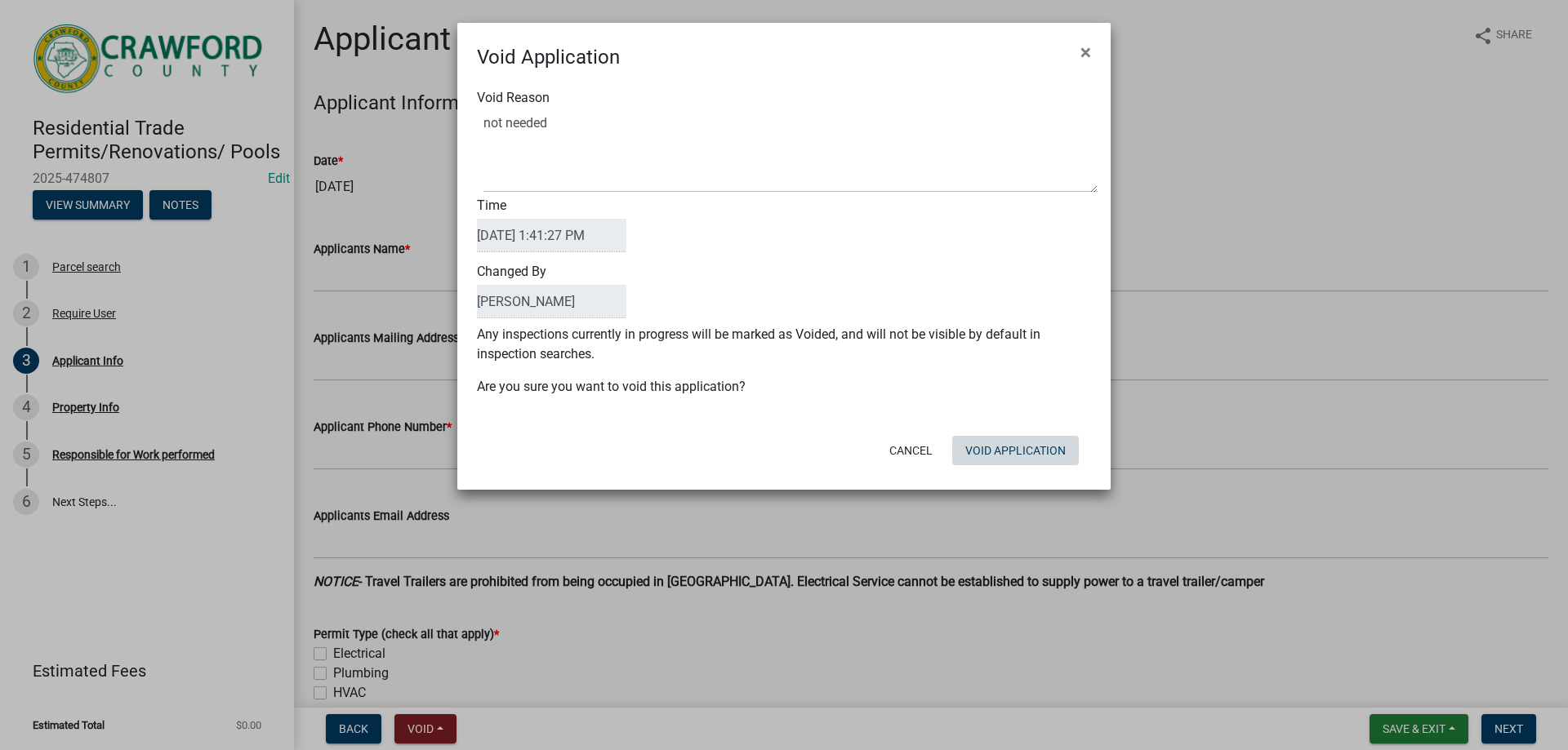
click at [1056, 472] on form "Void Application × Void Reason Time [DATE] 1:41:27 PM Changed By [PERSON_NAME] …" at bounding box center [784, 248] width 653 height 452
click at [1051, 462] on button "Void Application" at bounding box center [1015, 451] width 126 height 29
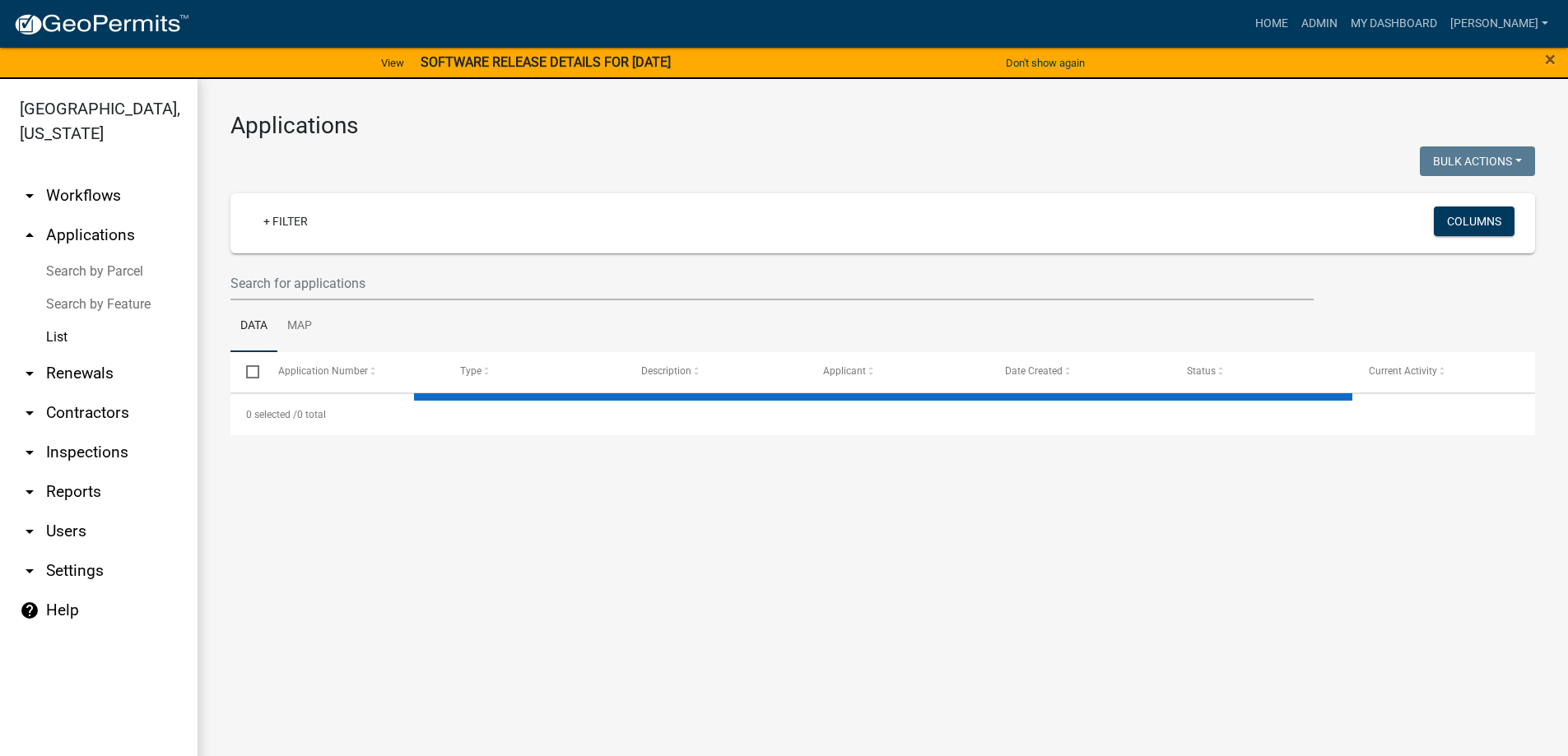
select select "3: 100"
